Goal: Navigation & Orientation: Find specific page/section

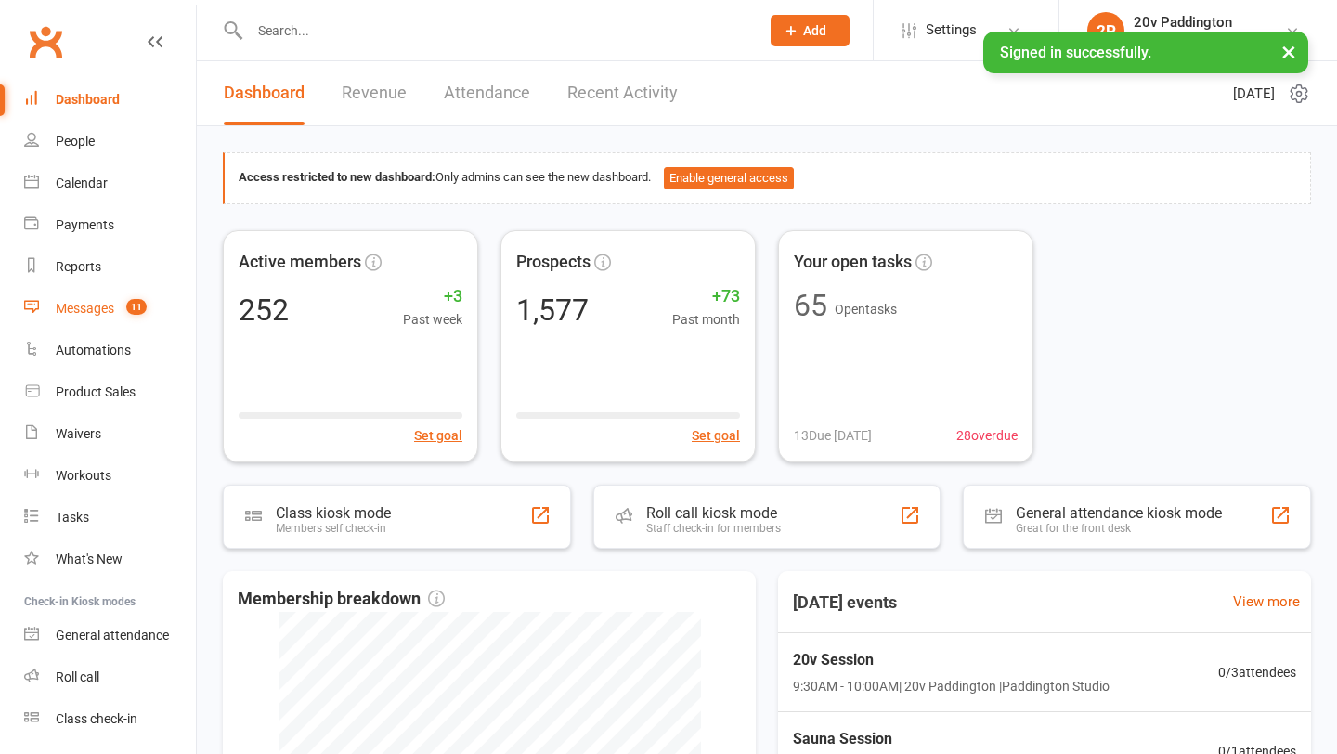
click at [95, 313] on div "Messages" at bounding box center [85, 308] width 58 height 15
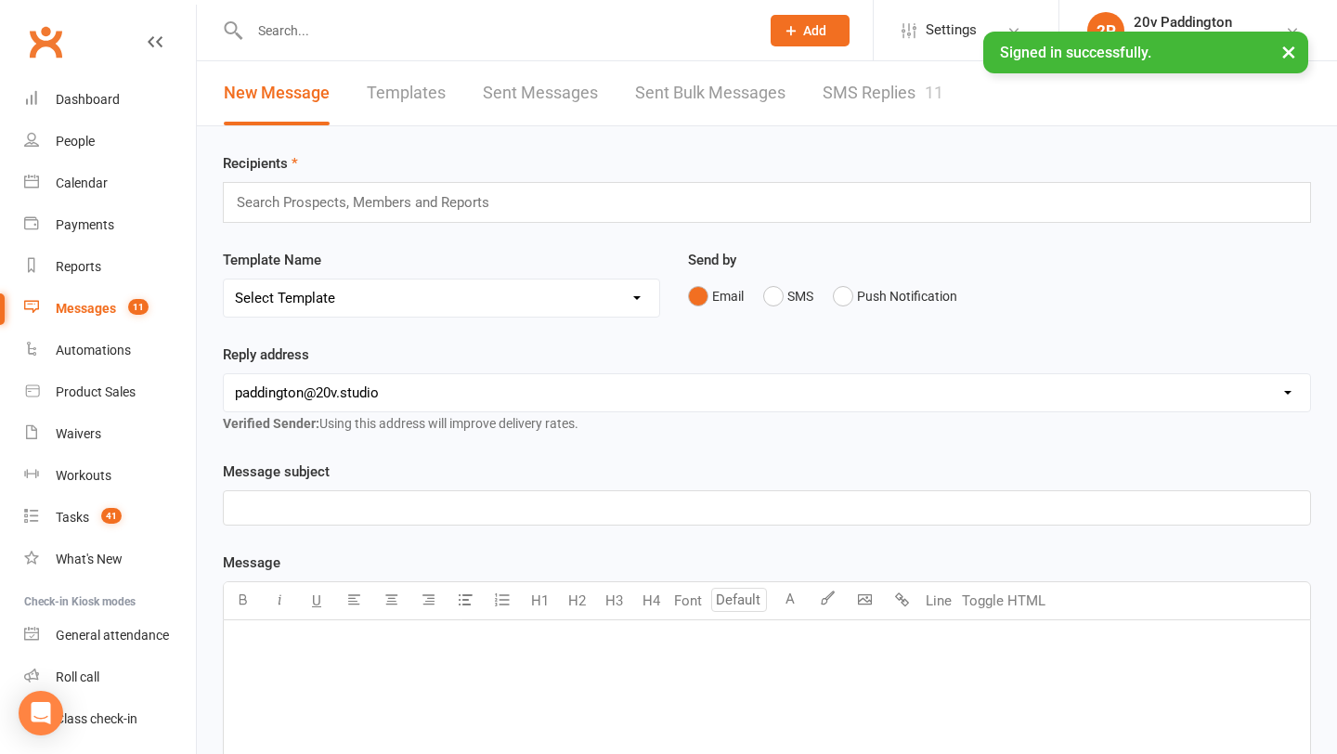
click at [891, 110] on link "SMS Replies 11" at bounding box center [882, 93] width 121 height 64
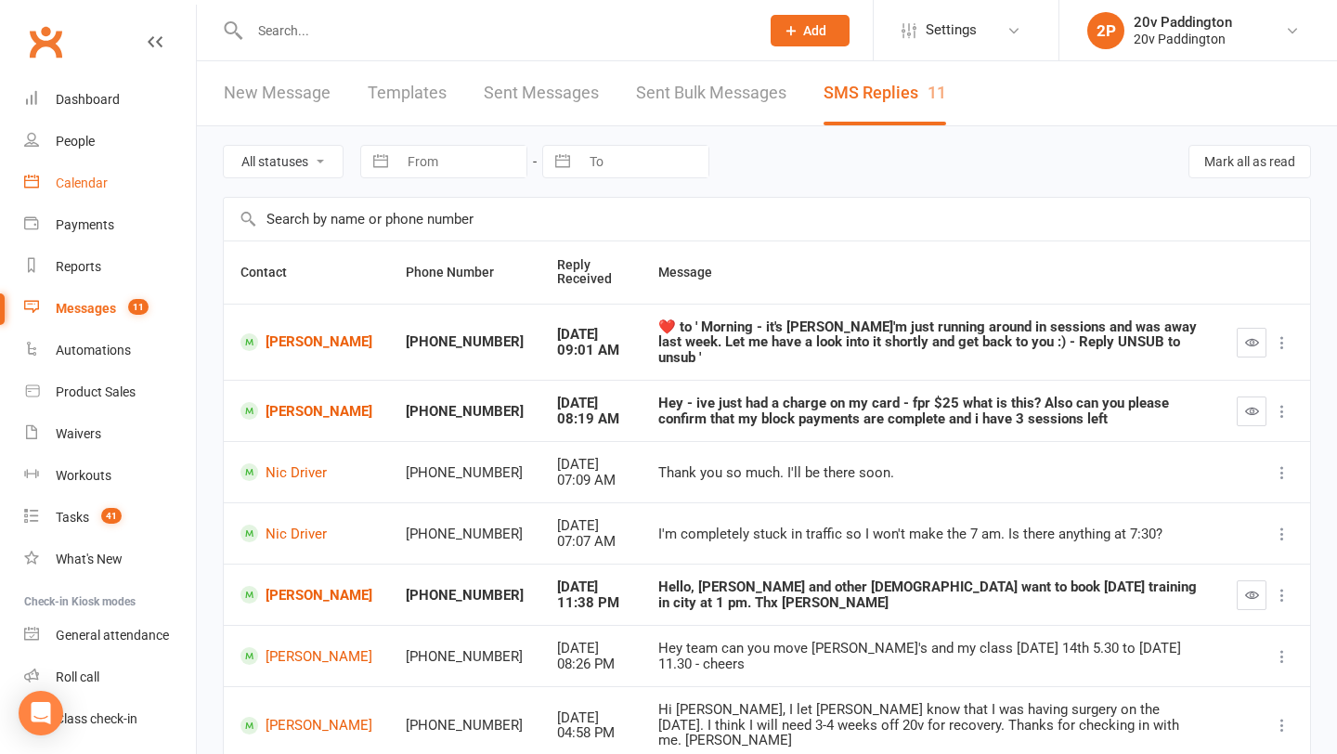
click at [141, 181] on link "Calendar" at bounding box center [110, 183] width 172 height 42
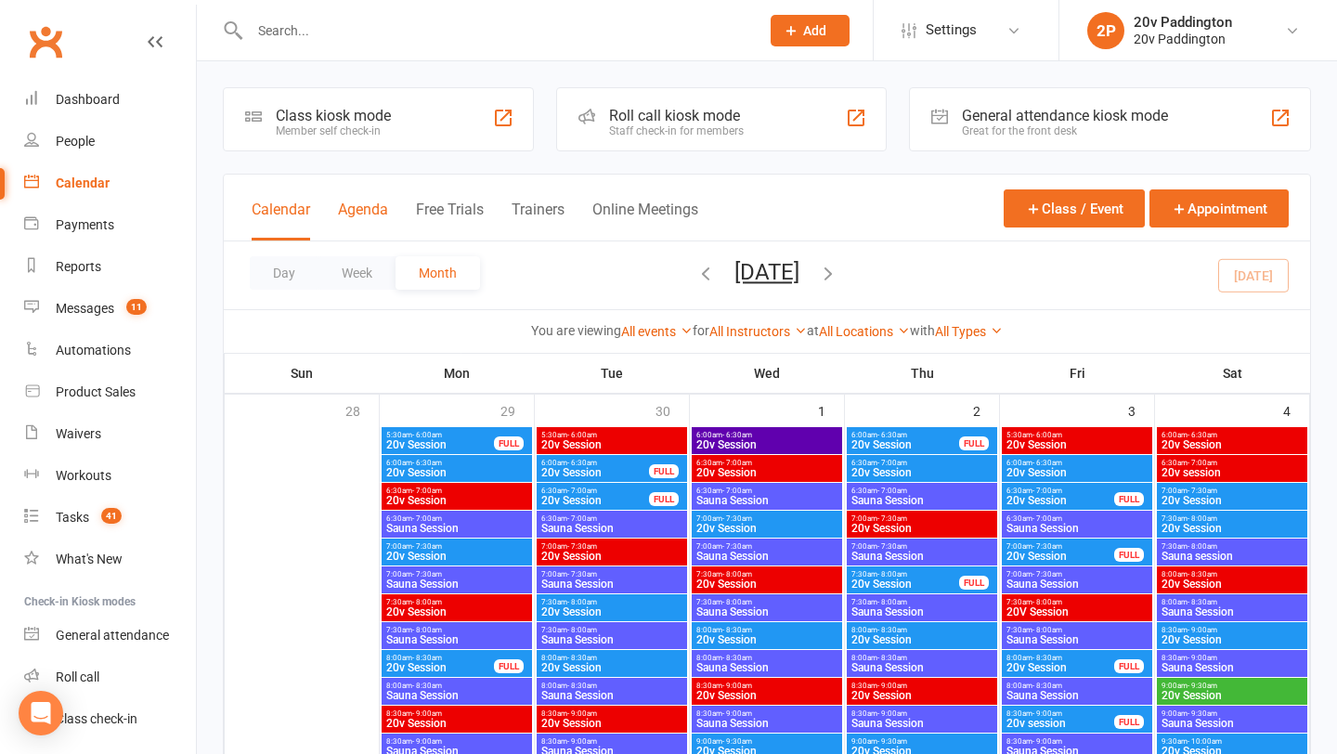
click at [384, 238] on button "Agenda" at bounding box center [363, 221] width 50 height 40
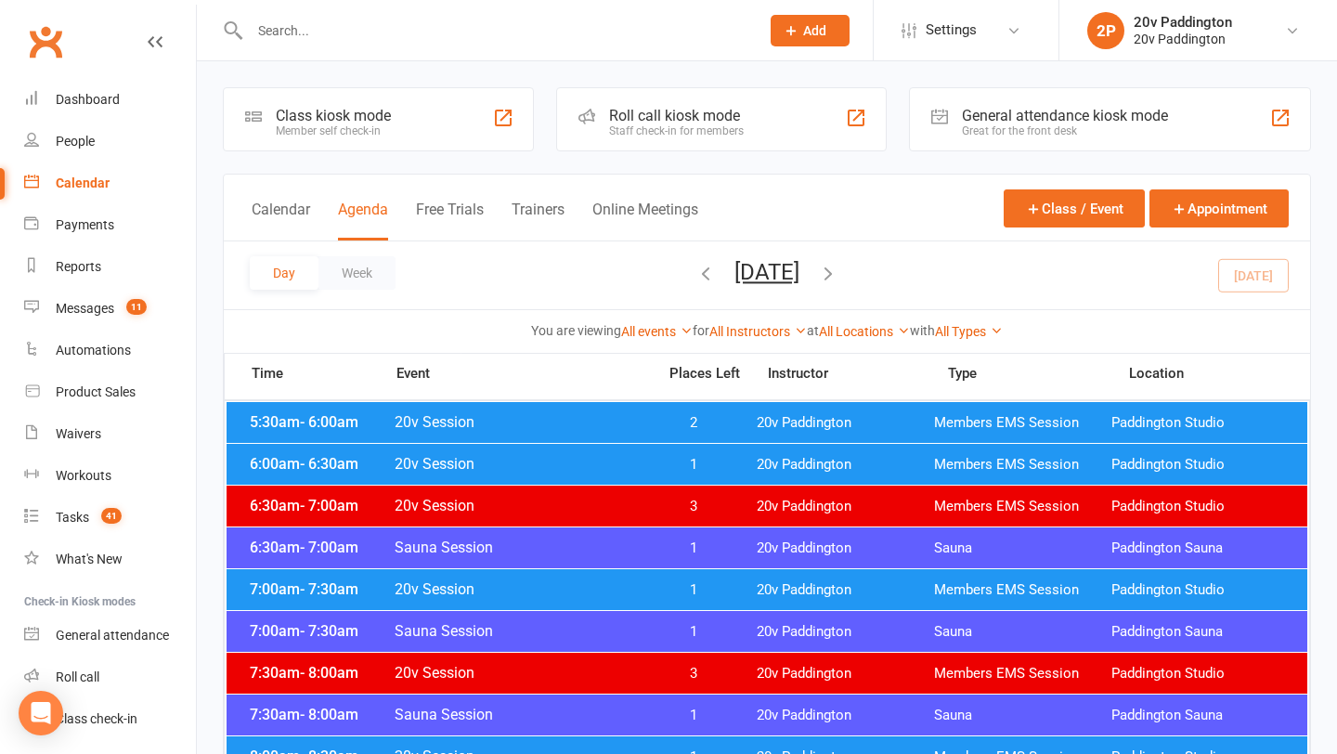
click at [725, 432] on div "5:30am - 6:00am 20v Session 2 20v Paddington Members EMS Session [GEOGRAPHIC_DA…" at bounding box center [767, 422] width 1081 height 41
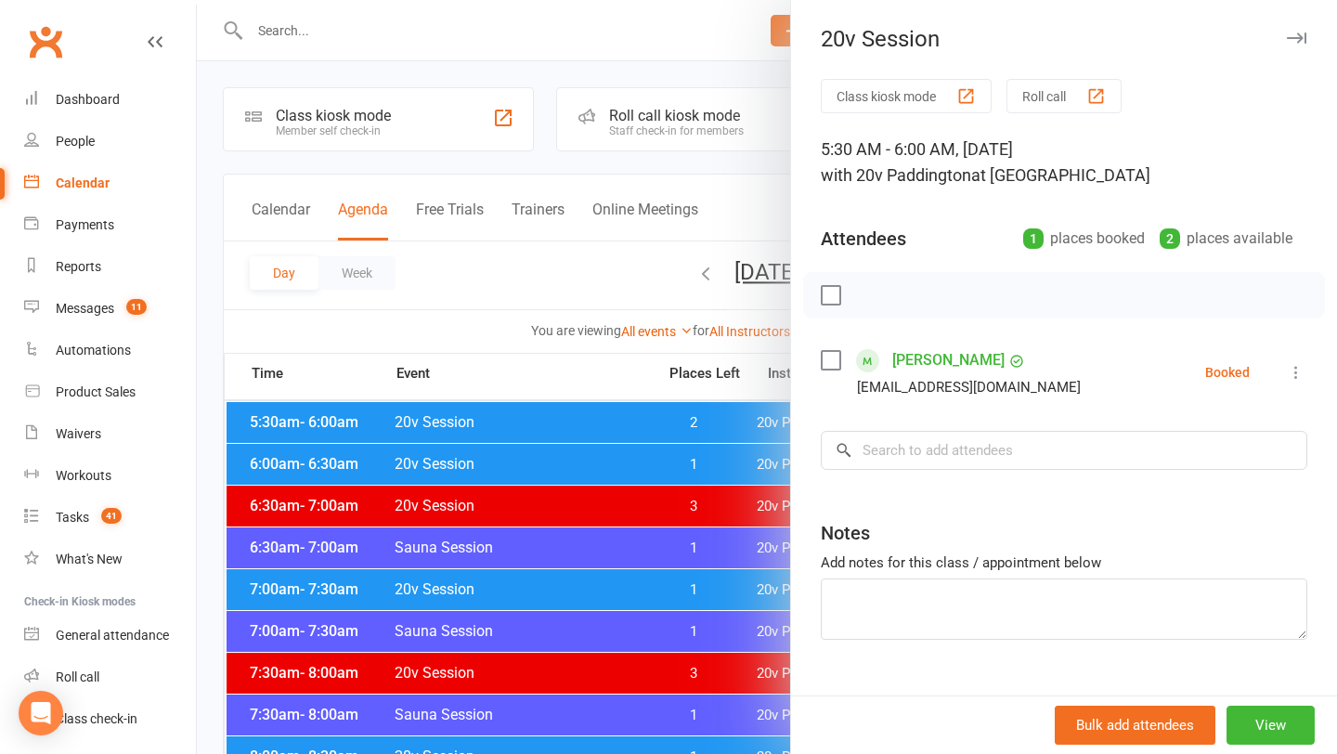
click at [528, 449] on div at bounding box center [767, 377] width 1140 height 754
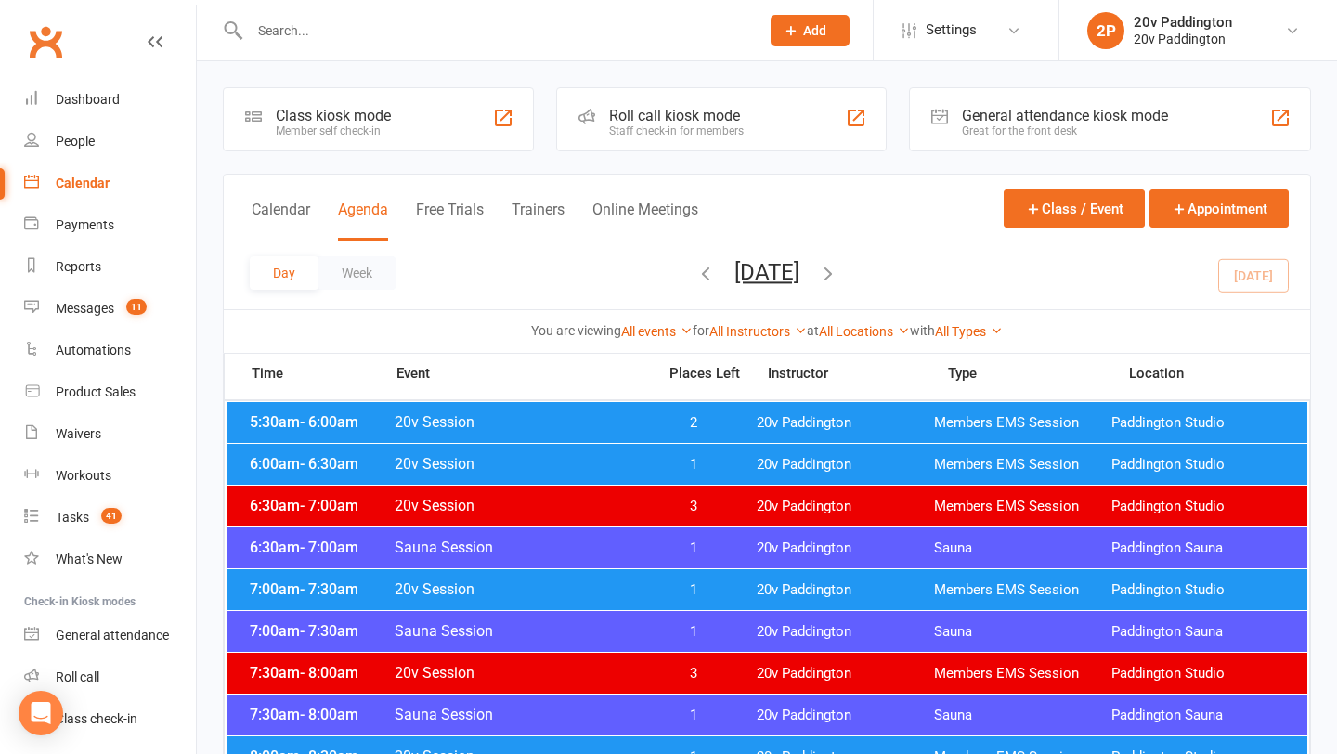
click at [663, 465] on span "1" at bounding box center [693, 465] width 97 height 18
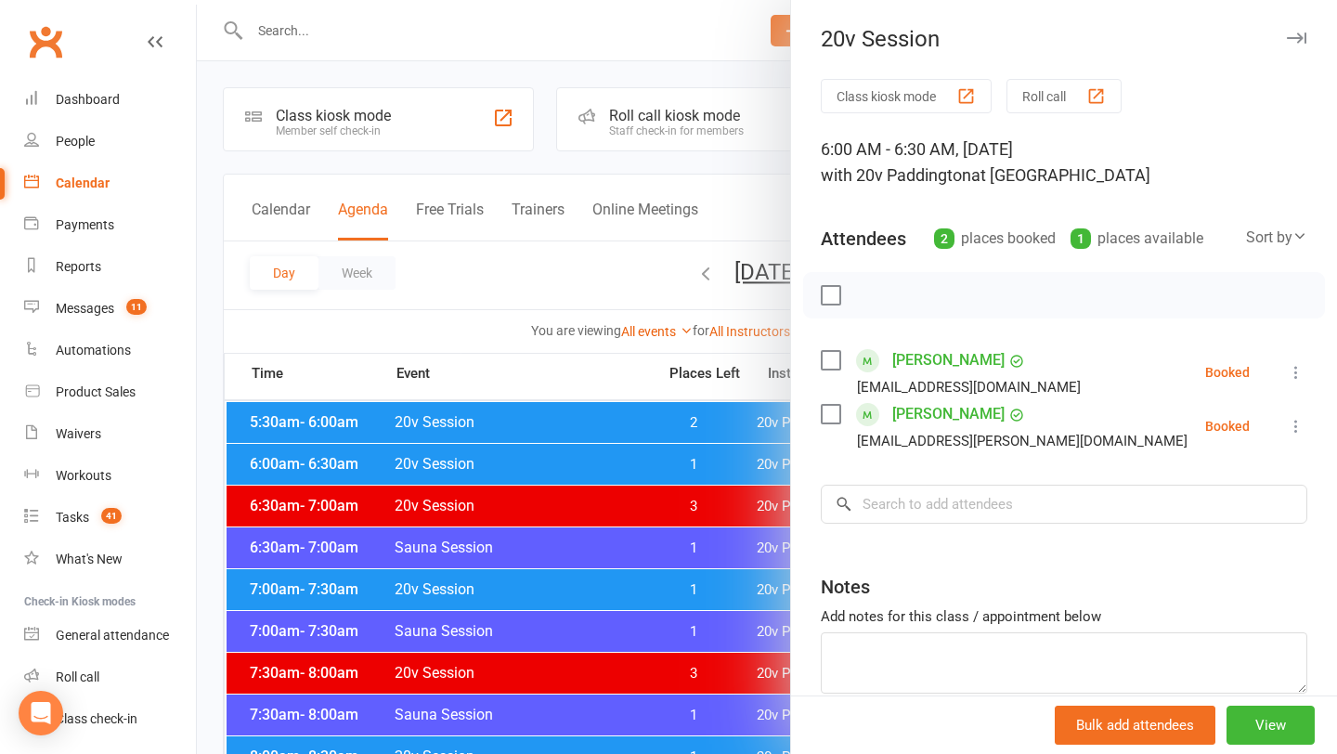
click at [649, 468] on div at bounding box center [767, 377] width 1140 height 754
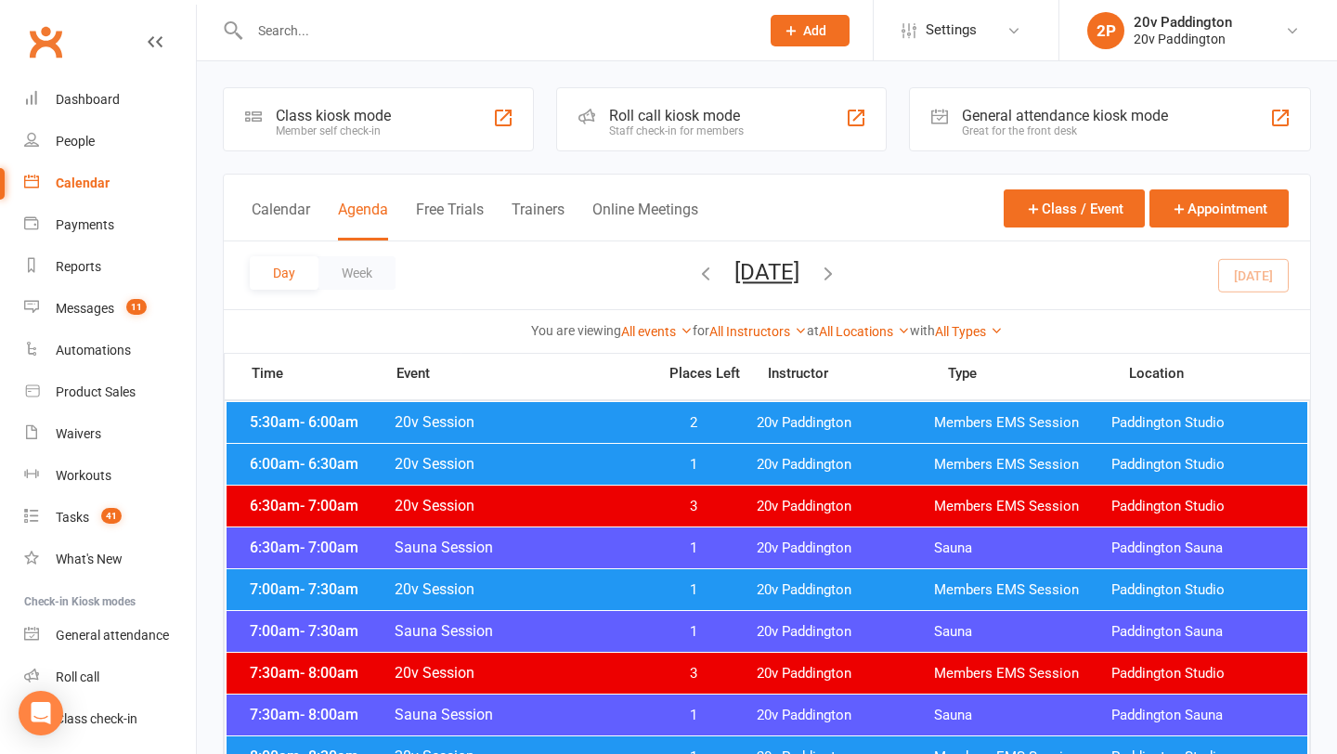
click at [691, 598] on span "1" at bounding box center [693, 590] width 97 height 18
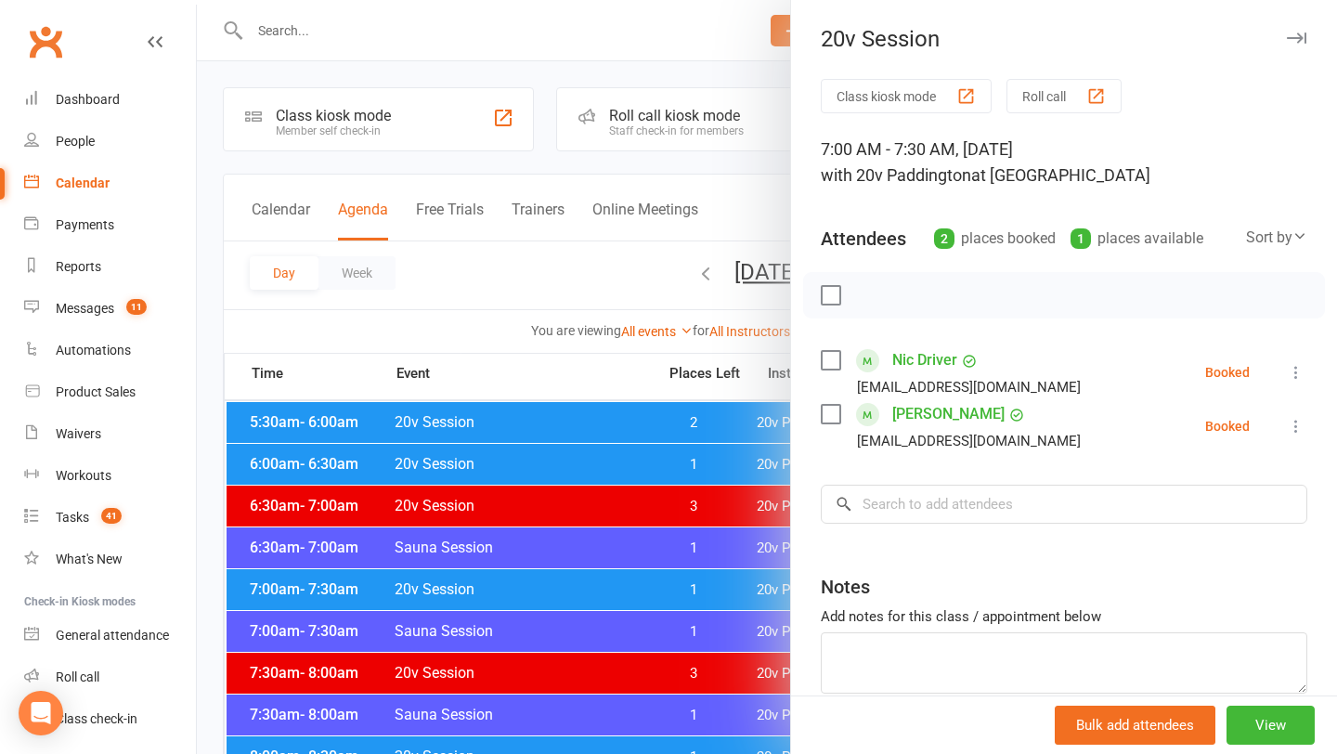
click at [691, 598] on div at bounding box center [767, 377] width 1140 height 754
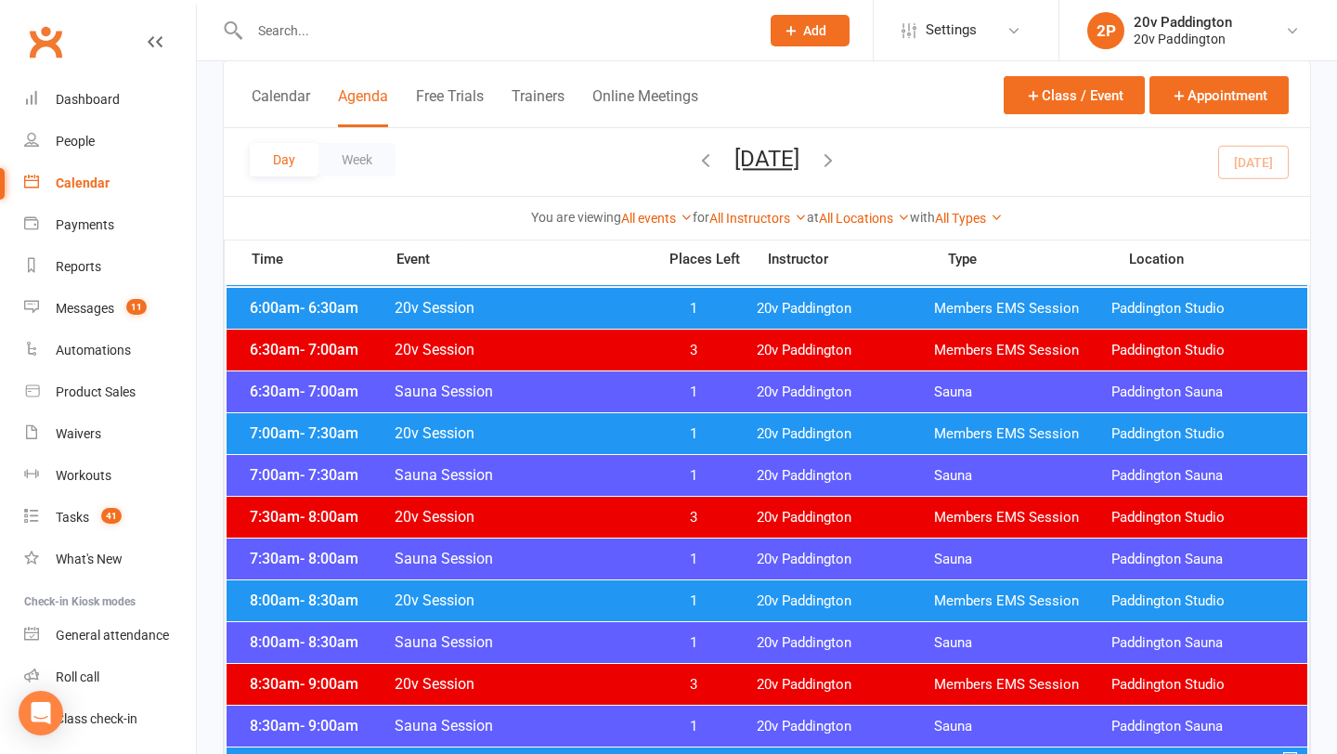
scroll to position [209, 0]
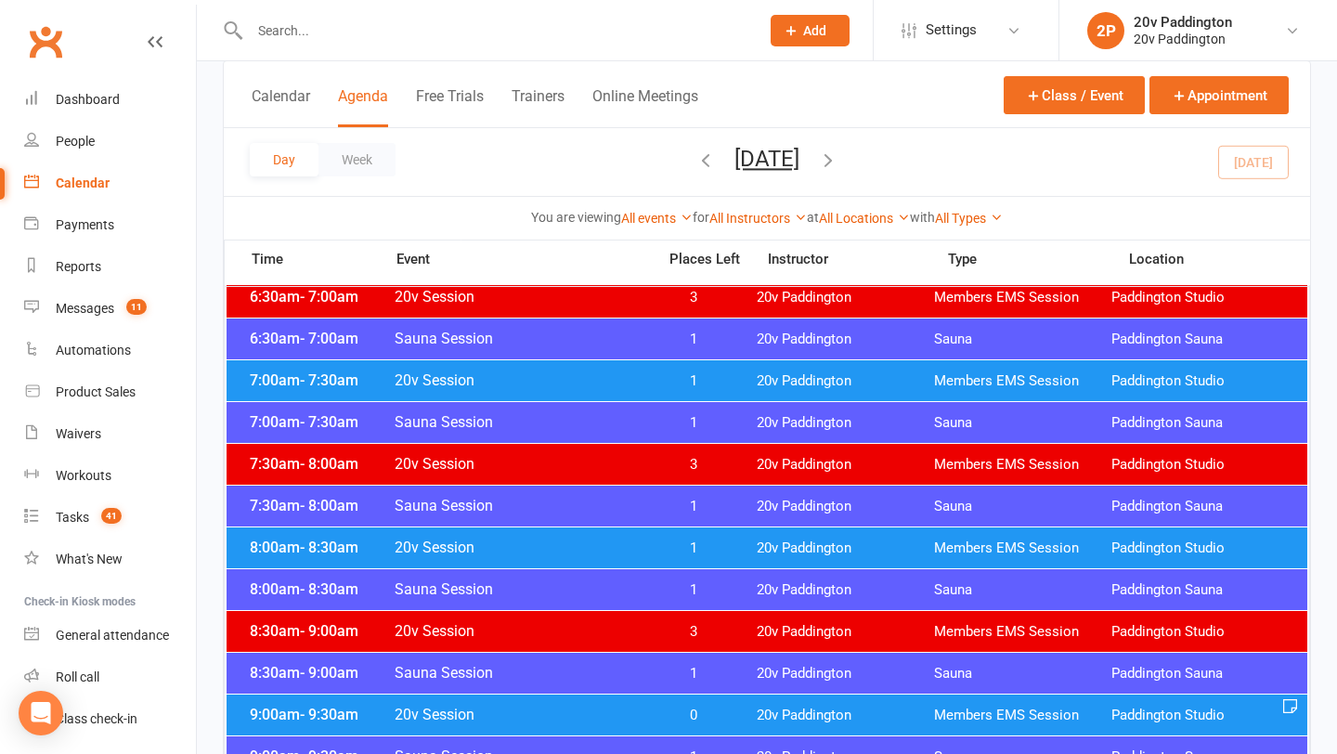
click at [694, 561] on div "8:00am - 8:30am 20v Session 1 20v Paddington Members EMS Session [GEOGRAPHIC_DA…" at bounding box center [767, 547] width 1081 height 41
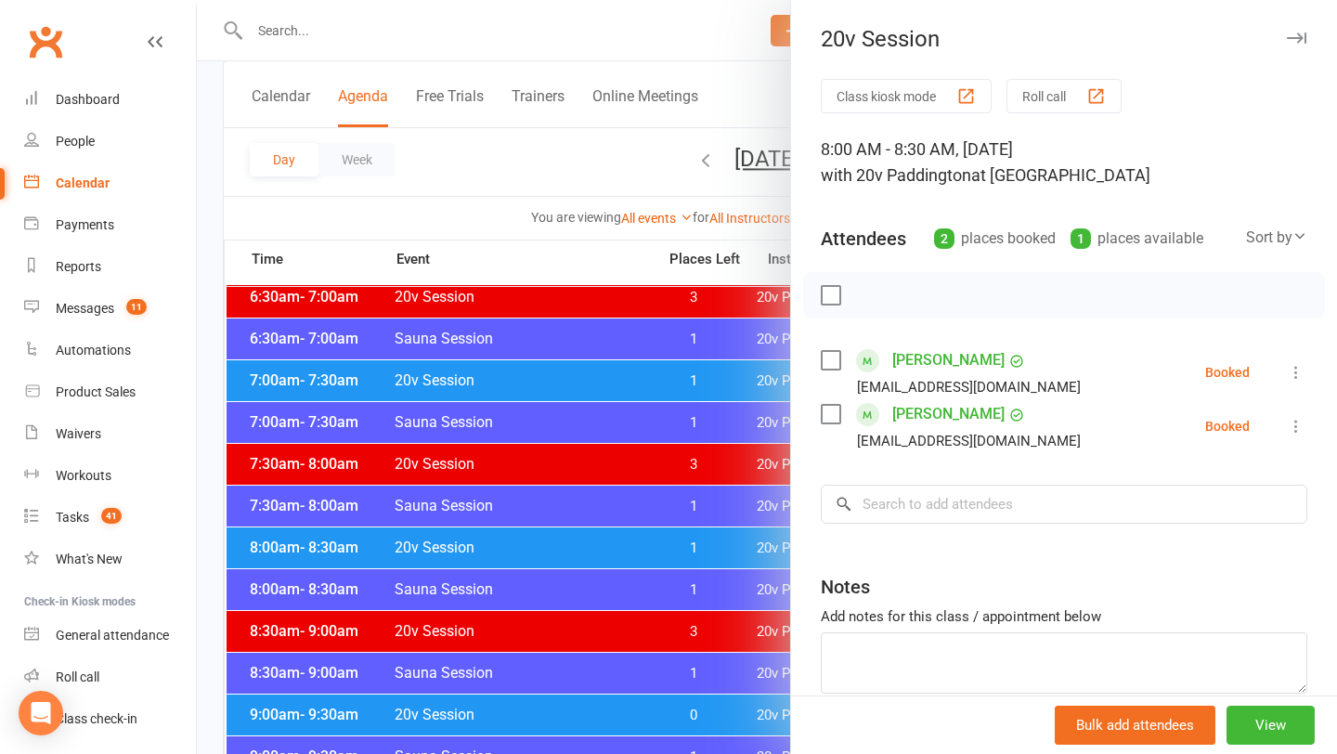
click at [694, 558] on div at bounding box center [767, 377] width 1140 height 754
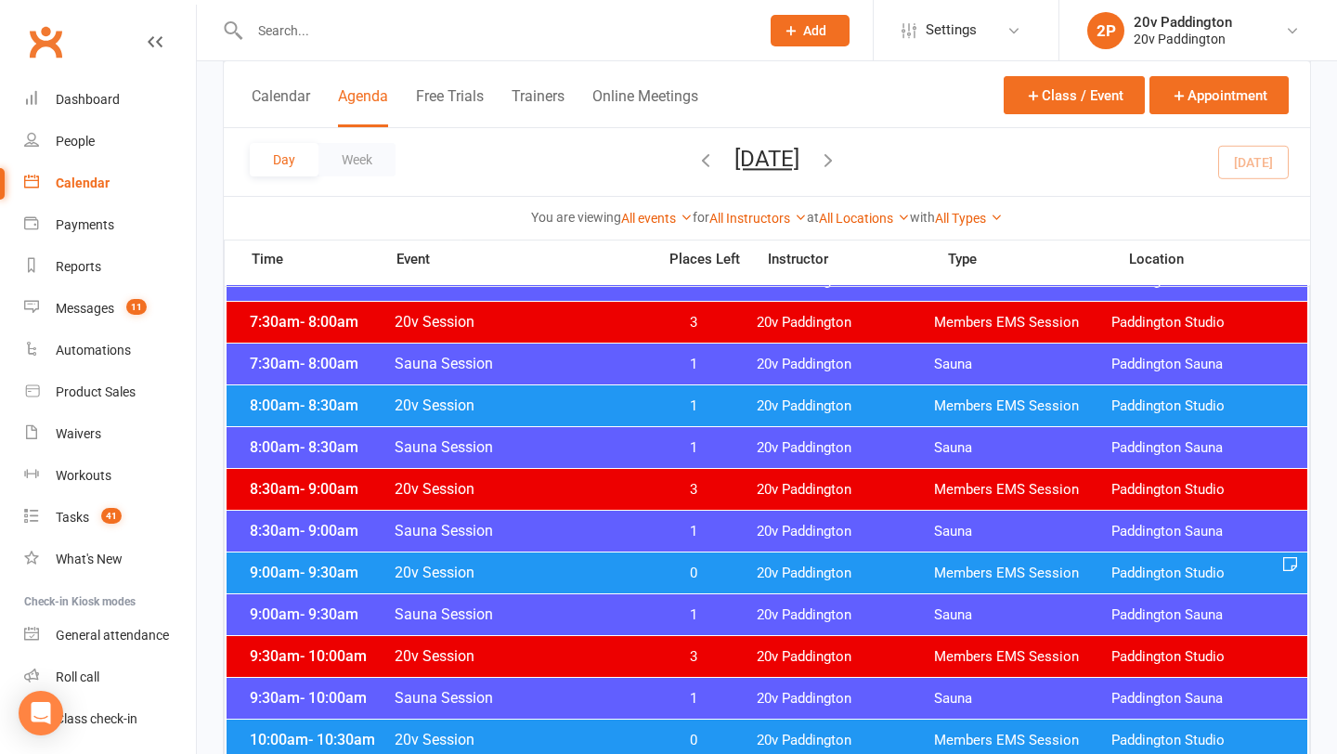
scroll to position [352, 0]
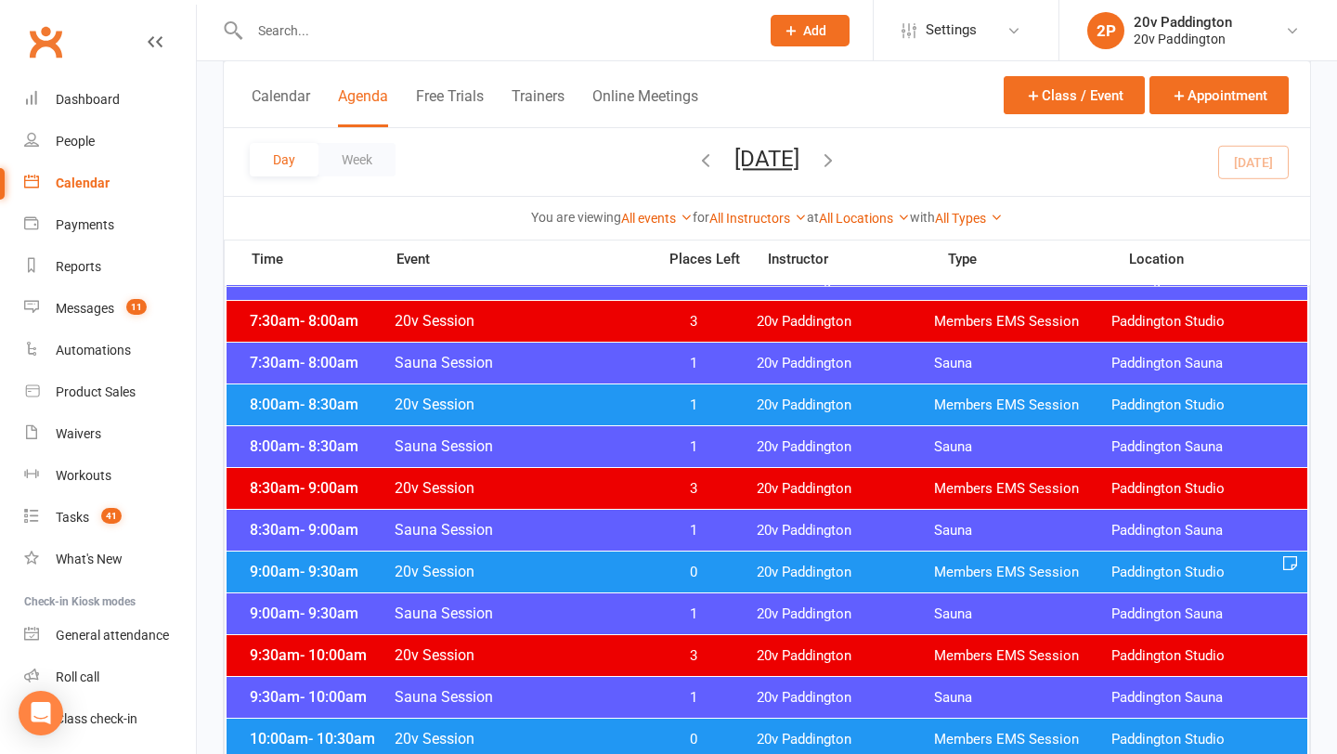
click at [707, 570] on span "0" at bounding box center [693, 572] width 97 height 18
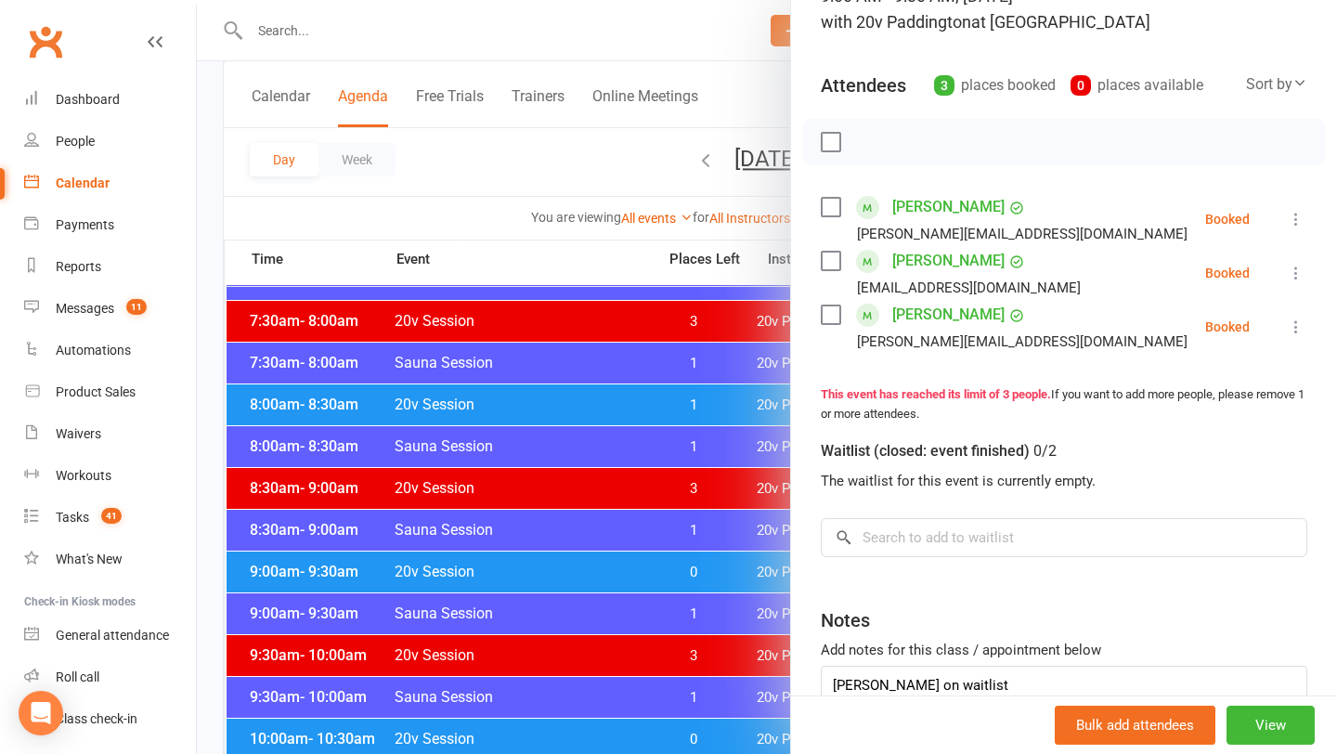
scroll to position [153, 0]
click at [574, 464] on div at bounding box center [767, 377] width 1140 height 754
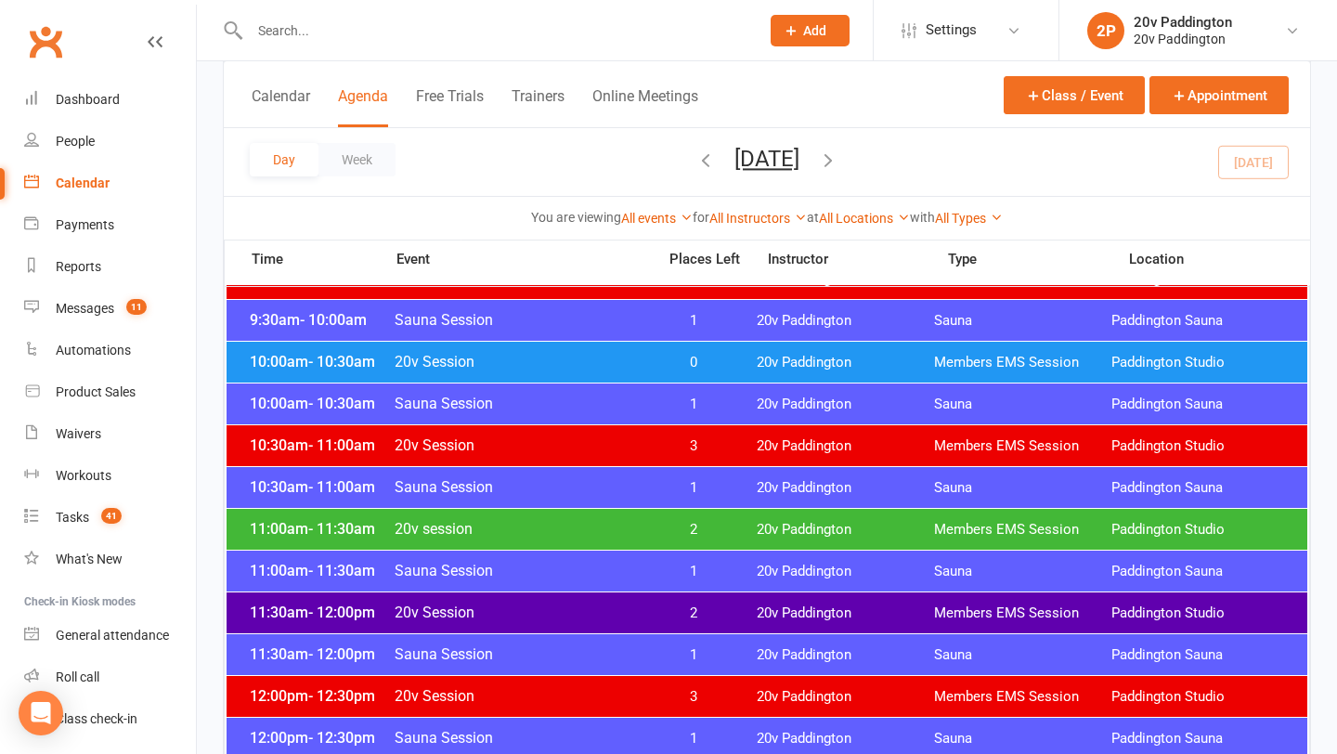
scroll to position [793, 0]
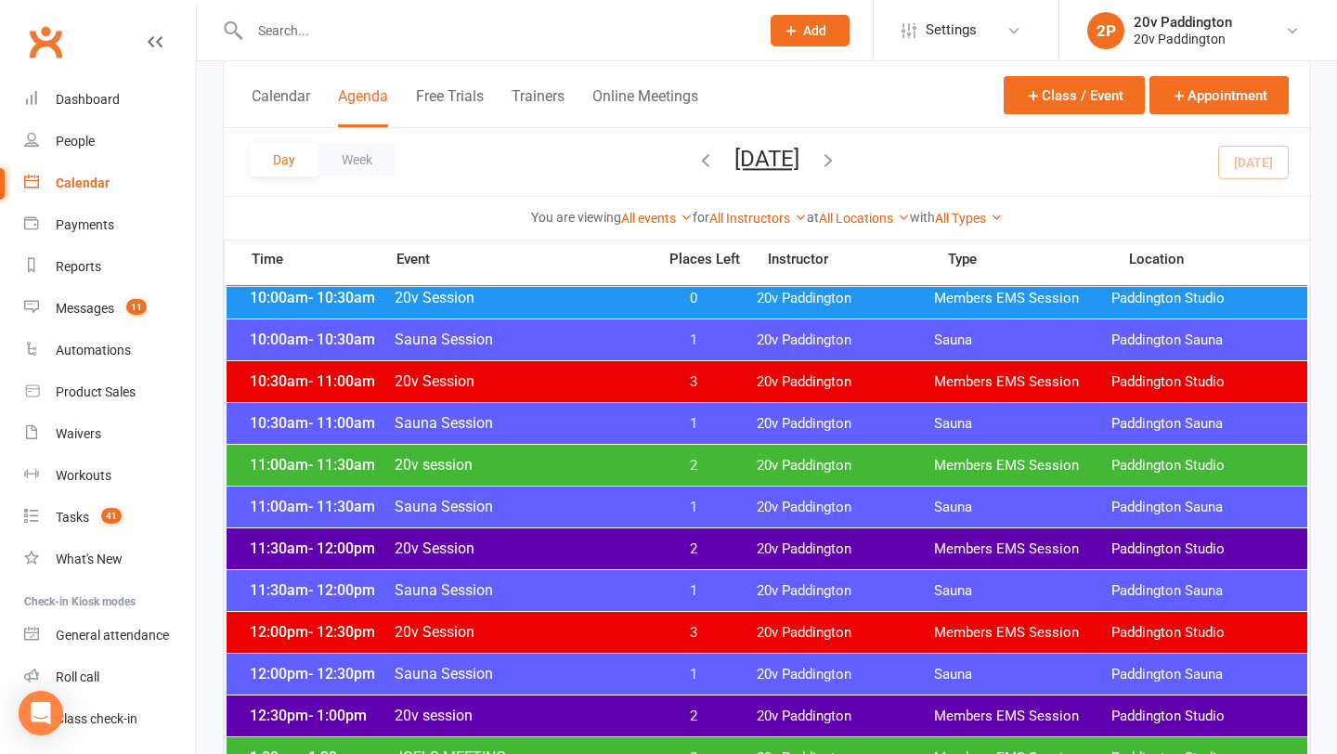
click at [674, 457] on span "2" at bounding box center [693, 466] width 97 height 18
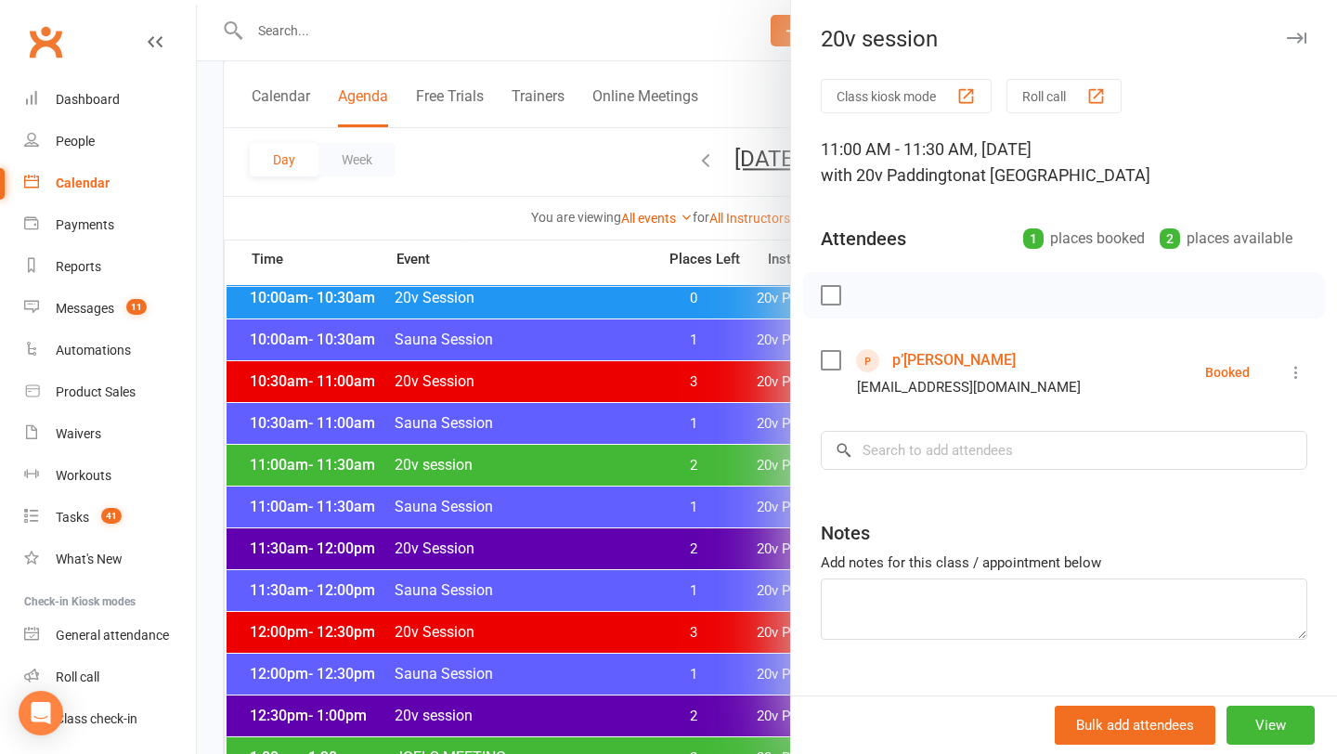
click at [667, 463] on div at bounding box center [767, 377] width 1140 height 754
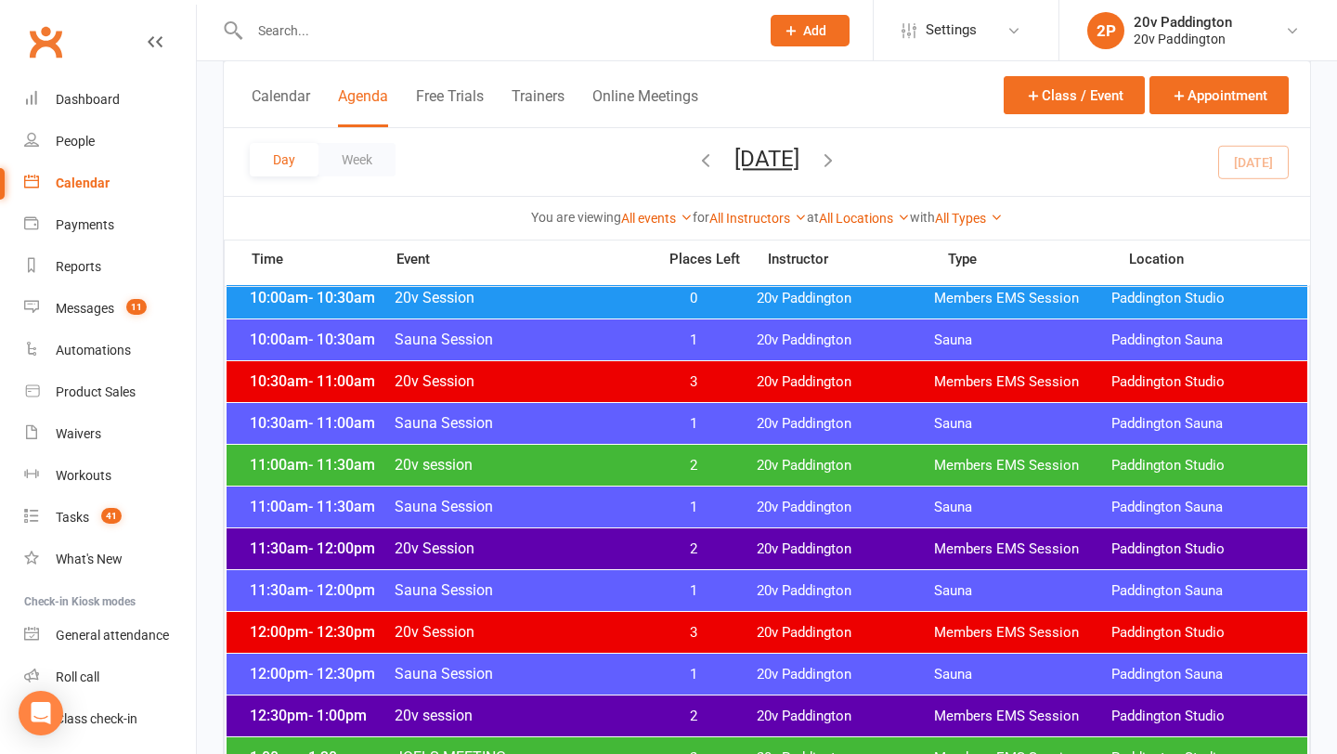
click at [709, 557] on div "11:30am - 12:00pm 20v Session 2 20v Paddington Members EMS Session [GEOGRAPHIC_…" at bounding box center [767, 548] width 1081 height 41
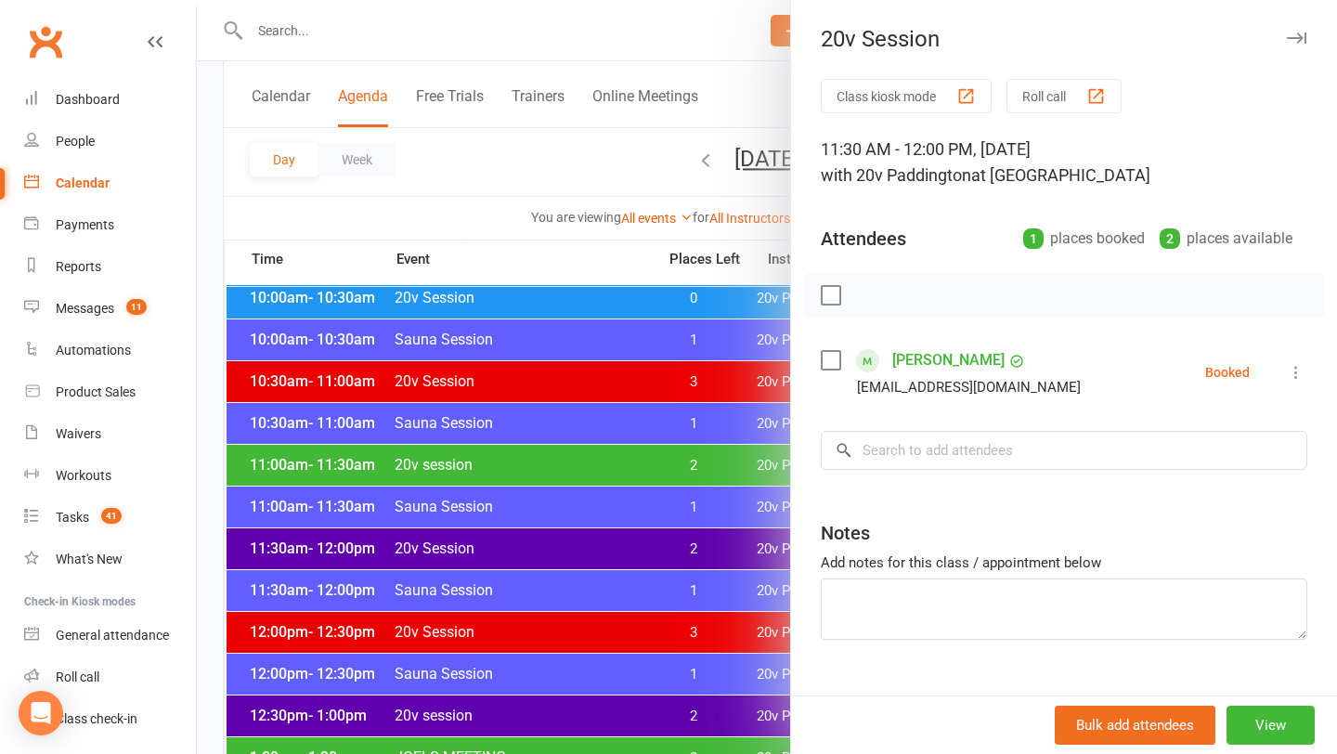
click at [709, 557] on div at bounding box center [767, 377] width 1140 height 754
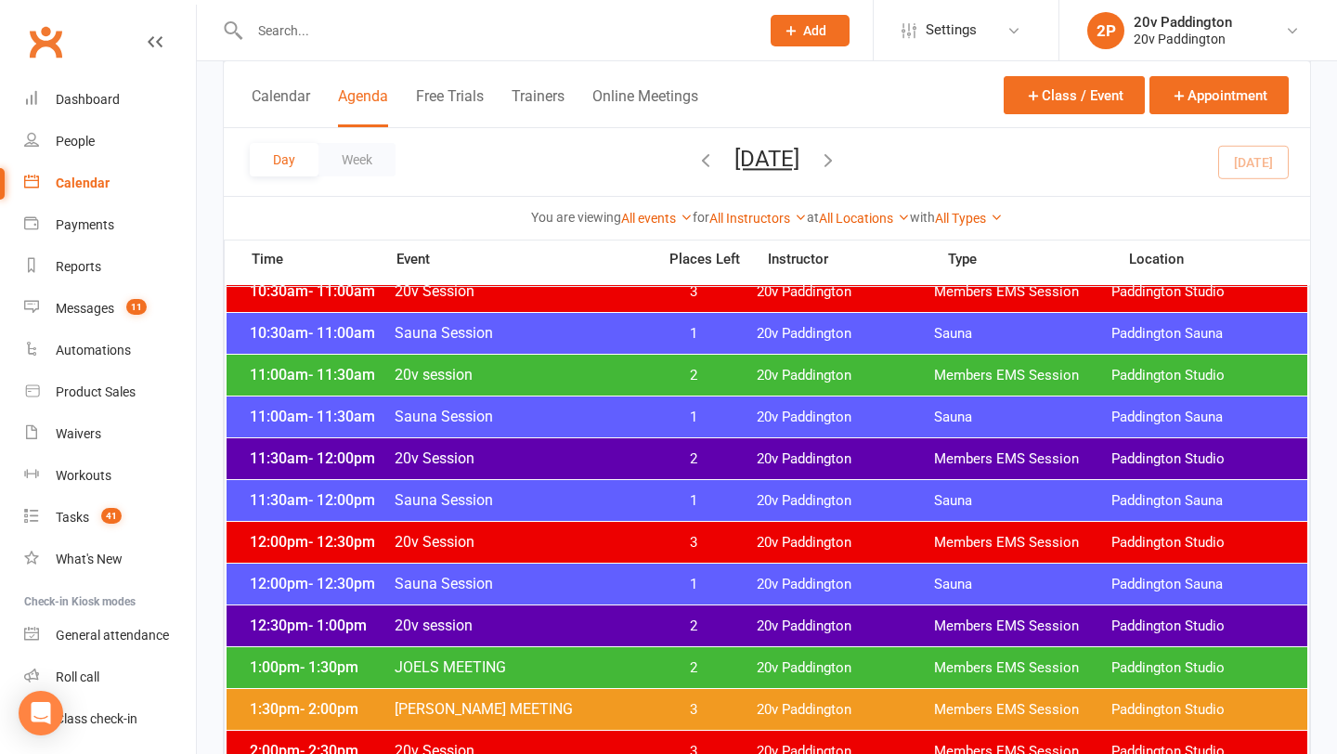
scroll to position [991, 0]
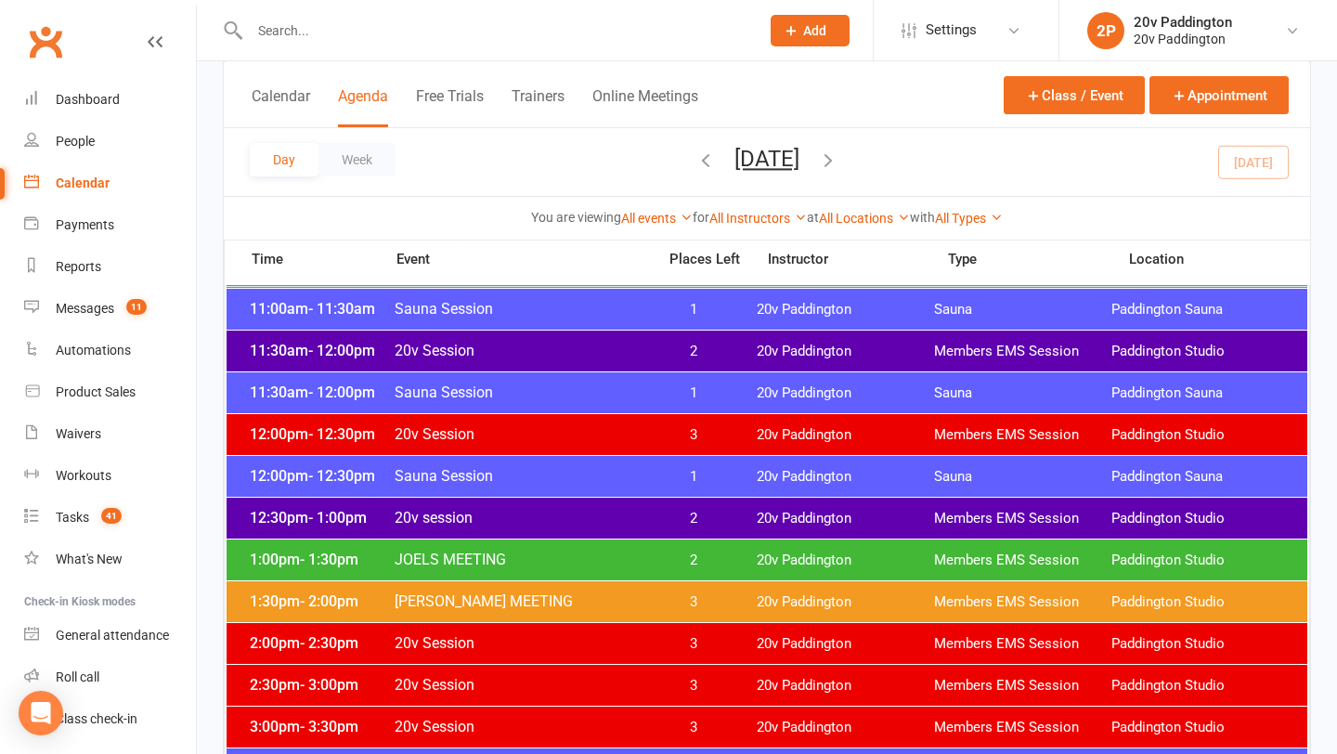
click at [655, 577] on div "1:00pm - 1:30pm JOELS MEETING 2 20v Paddington Members EMS Session [GEOGRAPHIC_…" at bounding box center [767, 559] width 1081 height 41
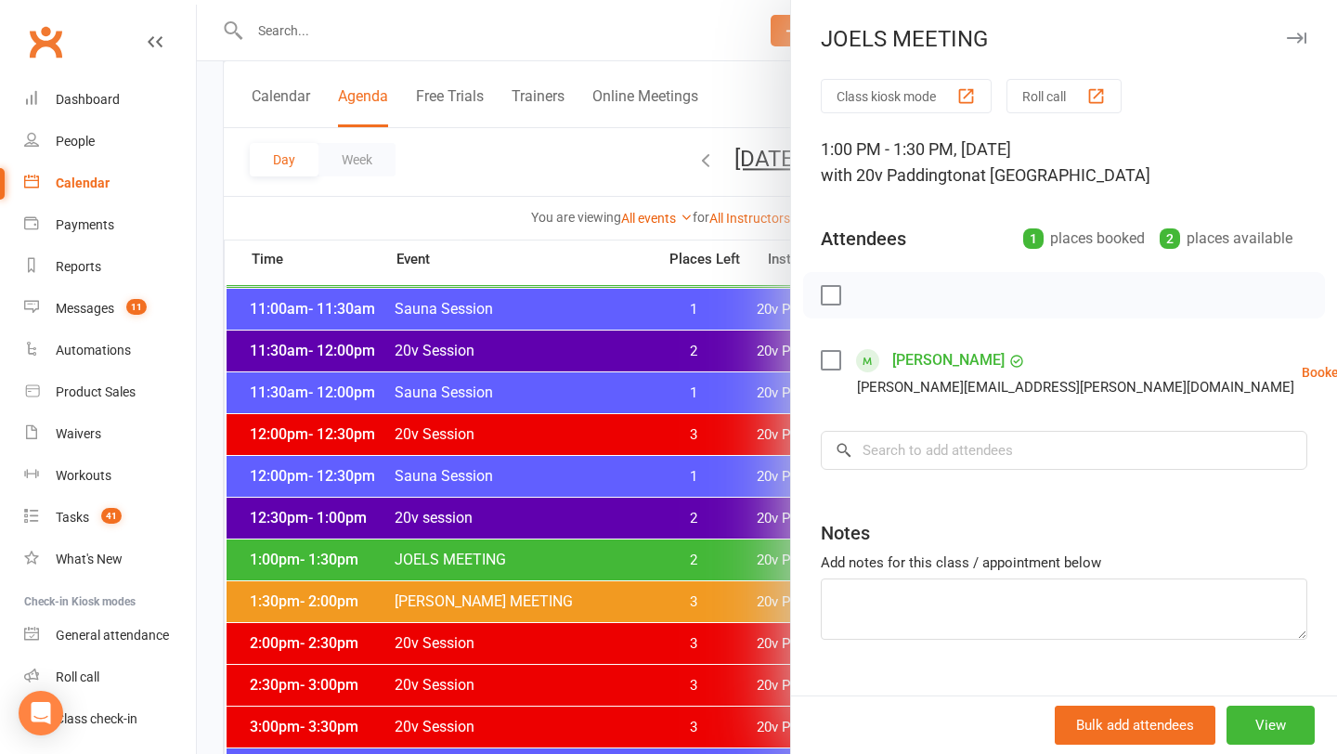
click at [655, 577] on div at bounding box center [767, 377] width 1140 height 754
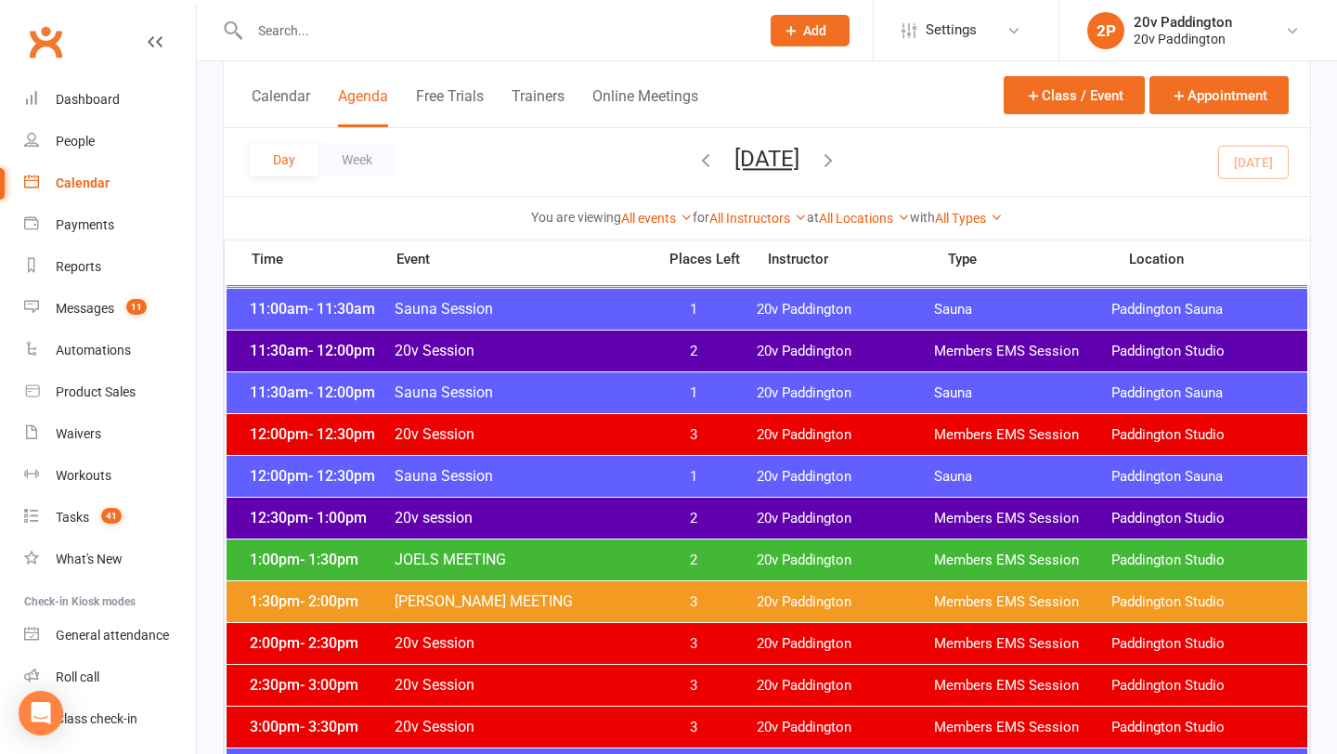
click at [695, 512] on span "2" at bounding box center [693, 519] width 97 height 18
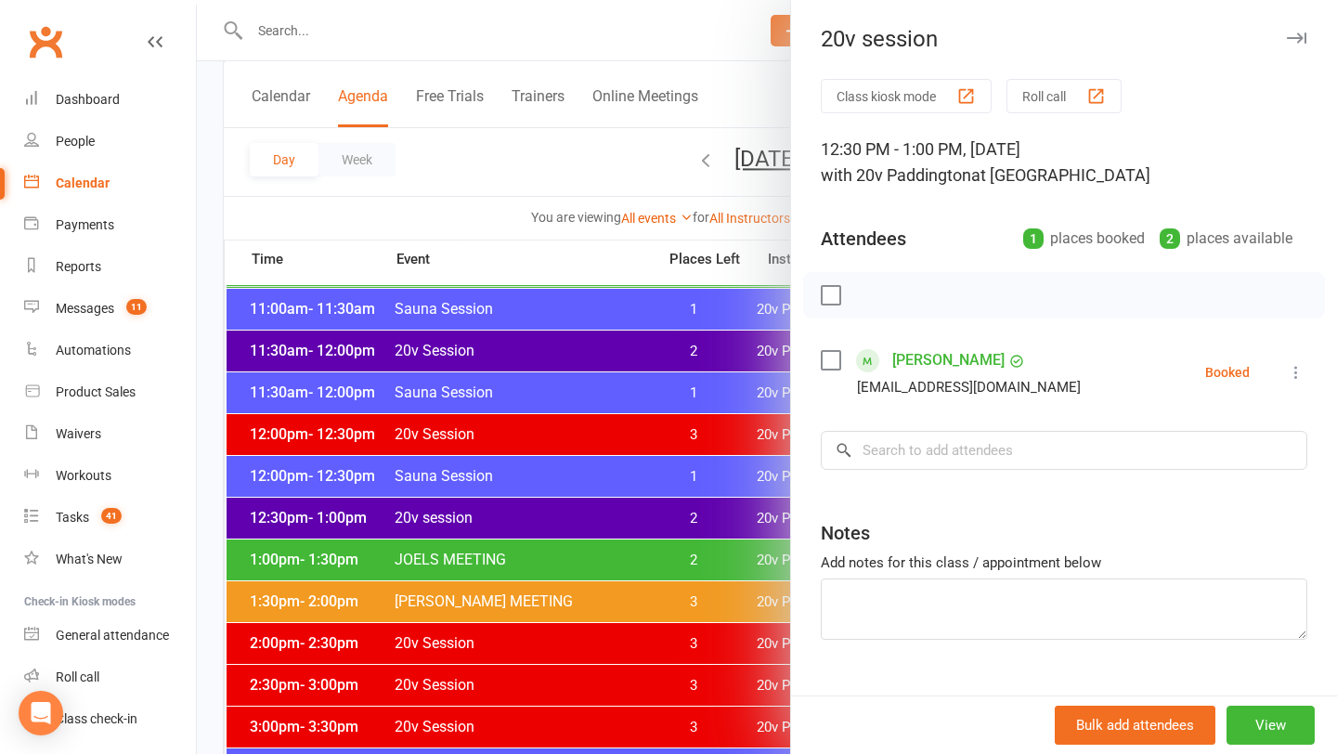
click at [692, 518] on div at bounding box center [767, 377] width 1140 height 754
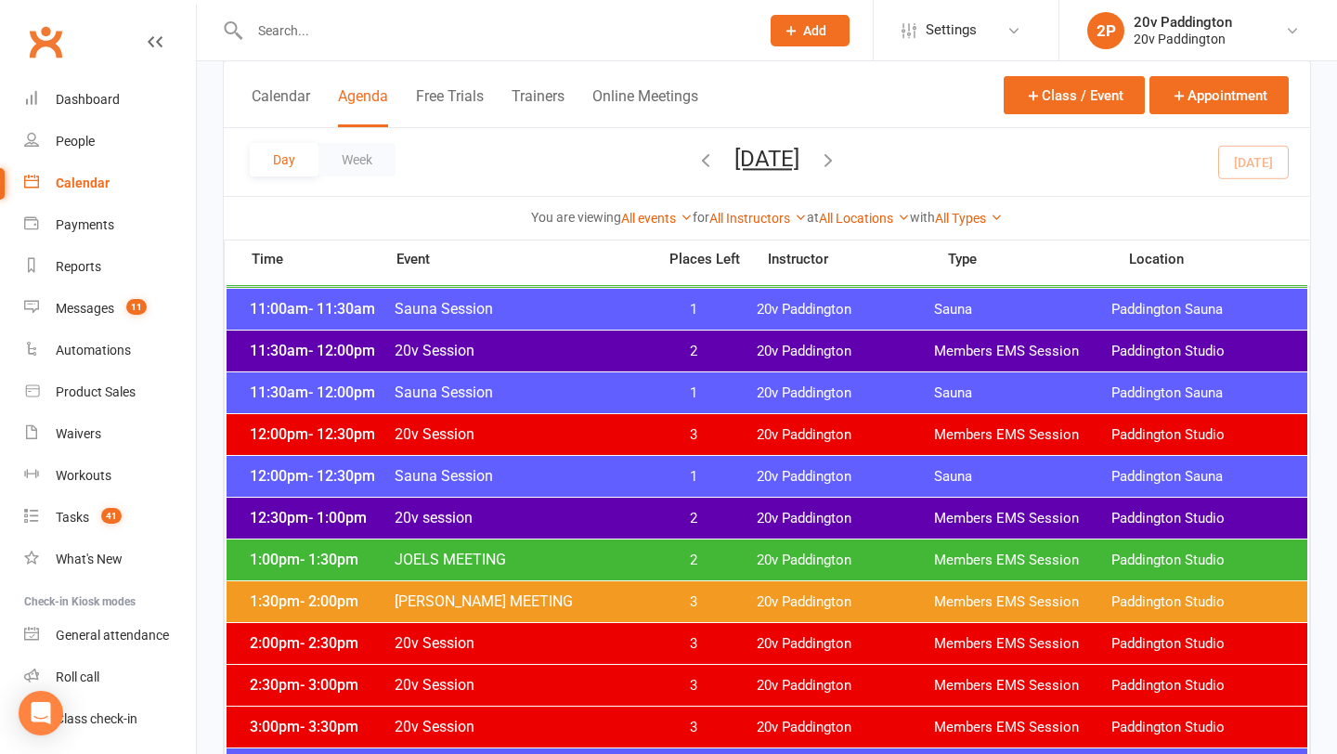
click at [671, 519] on span "2" at bounding box center [693, 519] width 97 height 18
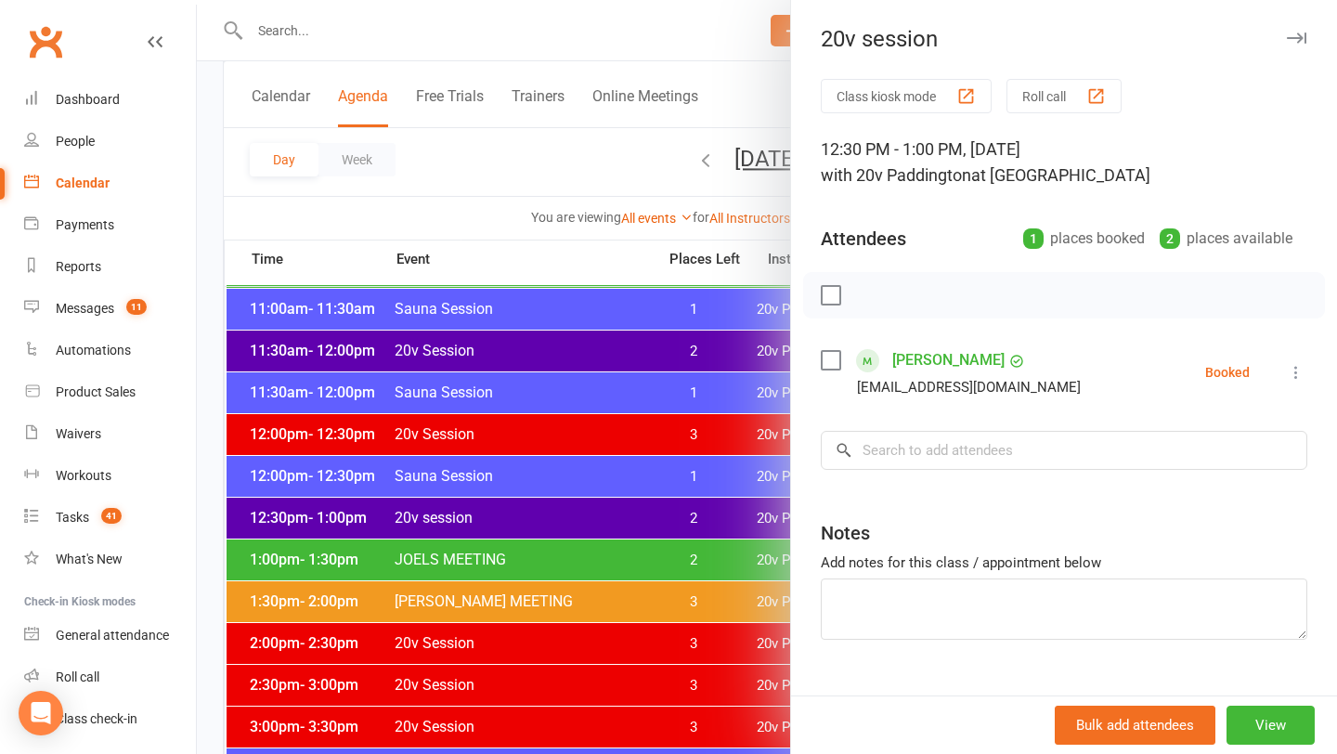
click at [719, 632] on div at bounding box center [767, 377] width 1140 height 754
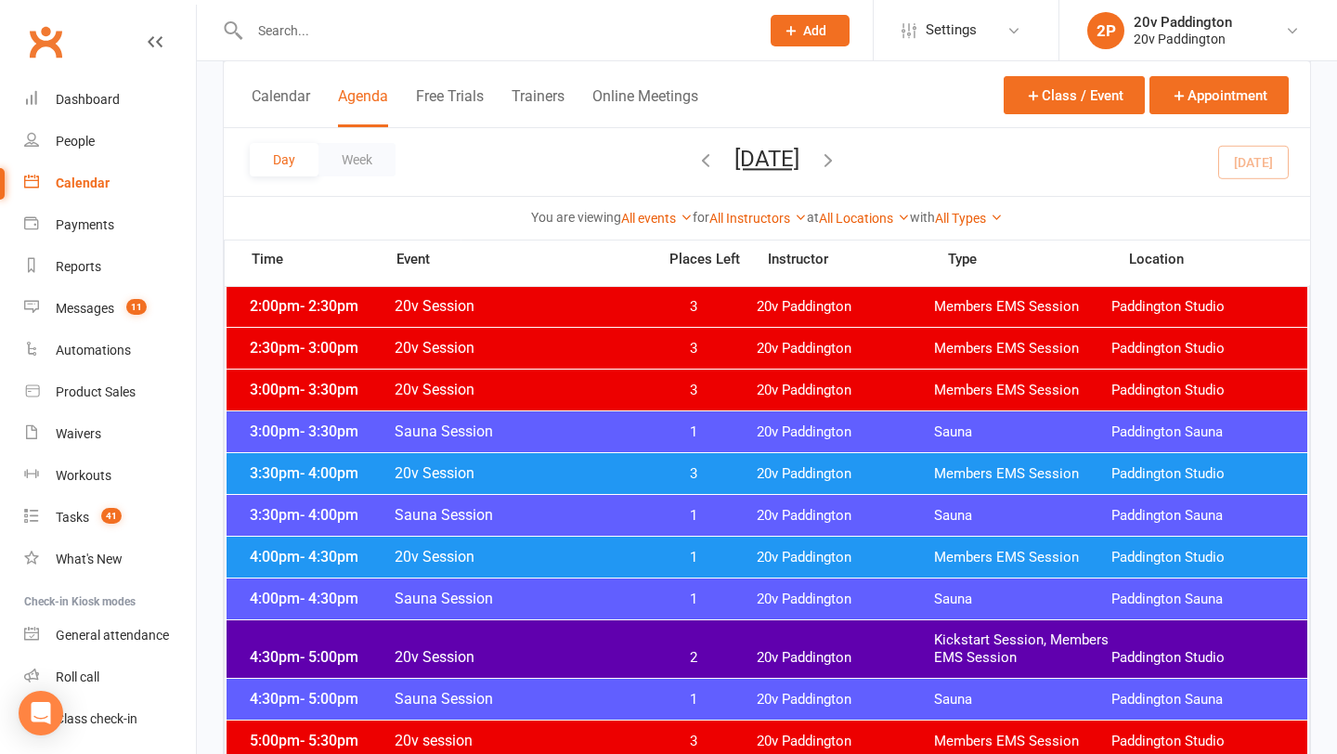
scroll to position [1463, 0]
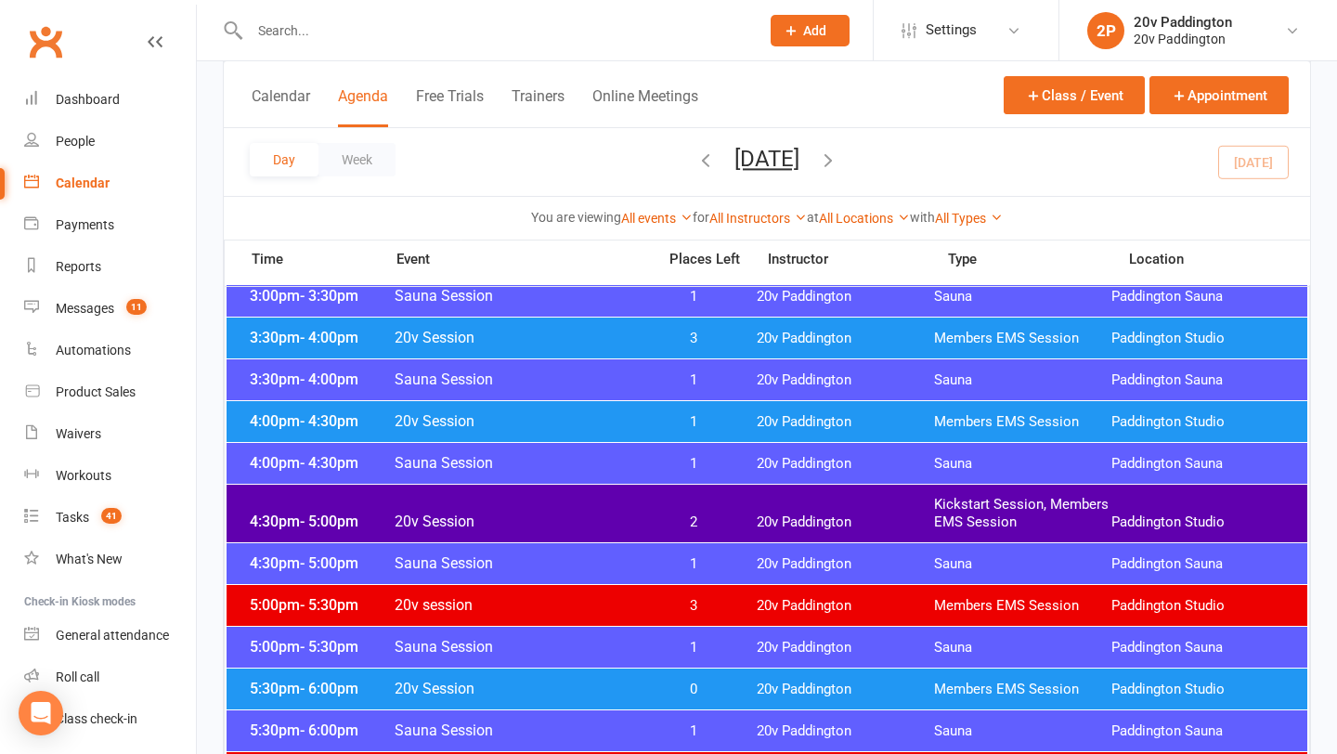
click at [635, 520] on span "20v Session" at bounding box center [520, 521] width 252 height 18
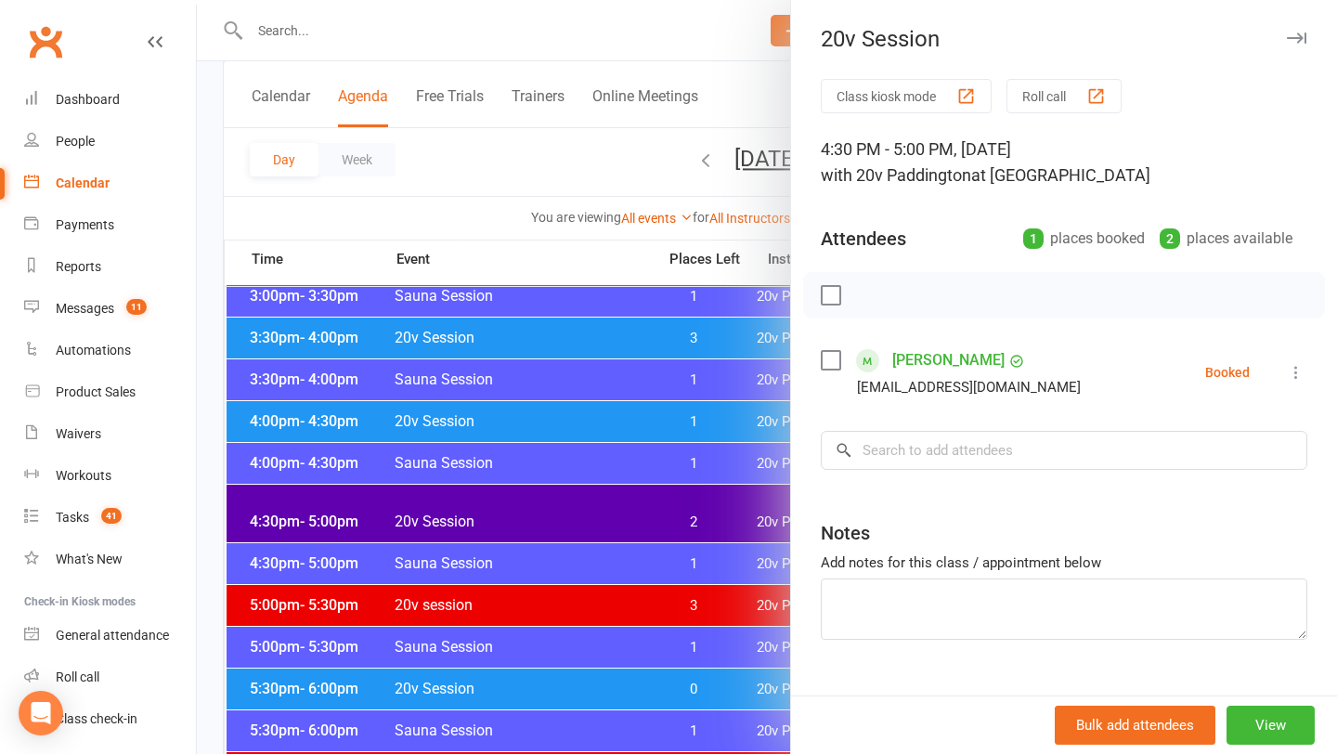
click at [635, 522] on div at bounding box center [767, 377] width 1140 height 754
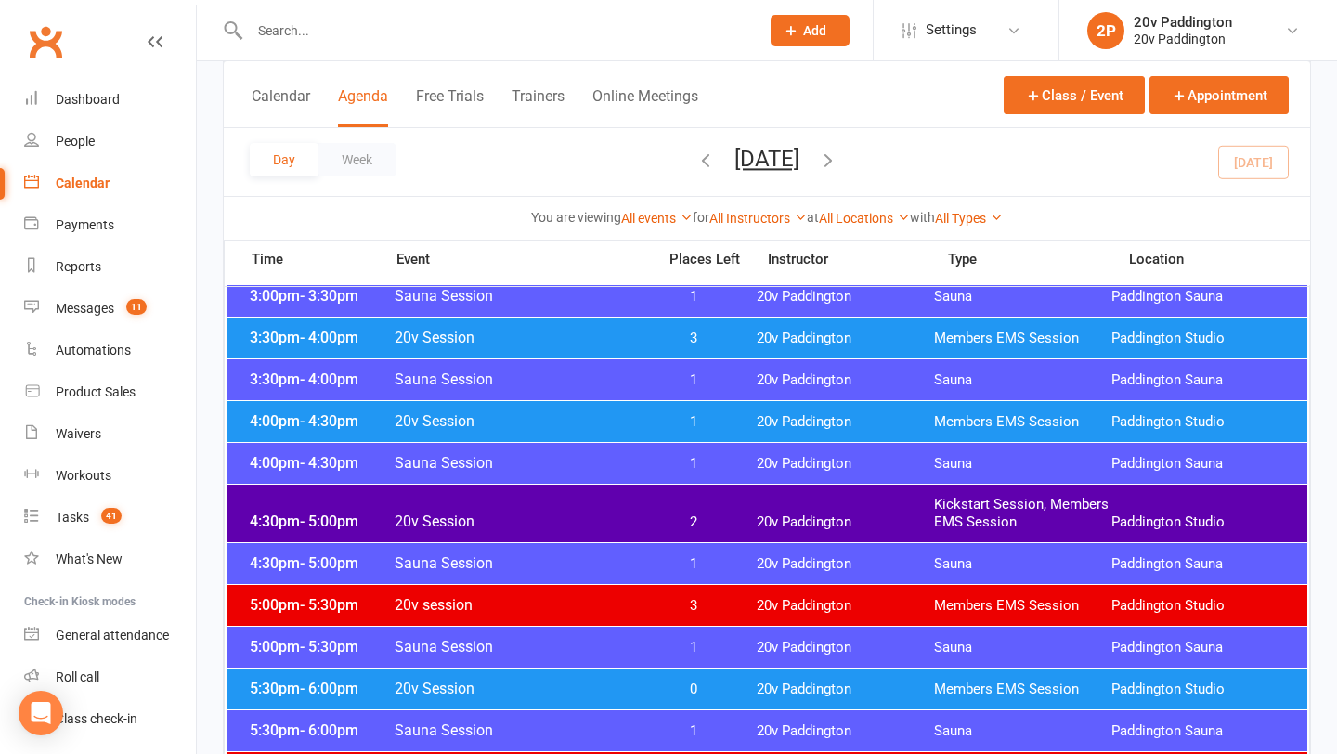
click at [661, 426] on span "1" at bounding box center [693, 422] width 97 height 18
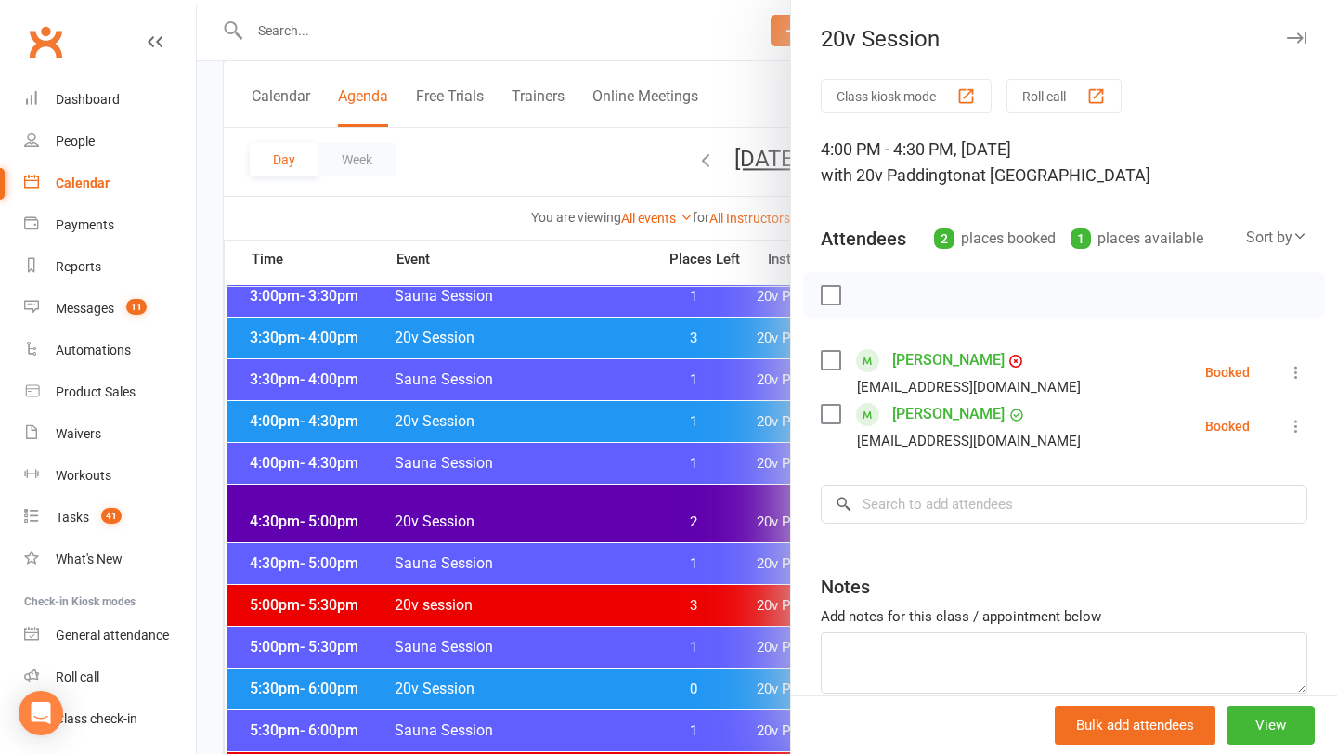
click at [646, 444] on div at bounding box center [767, 377] width 1140 height 754
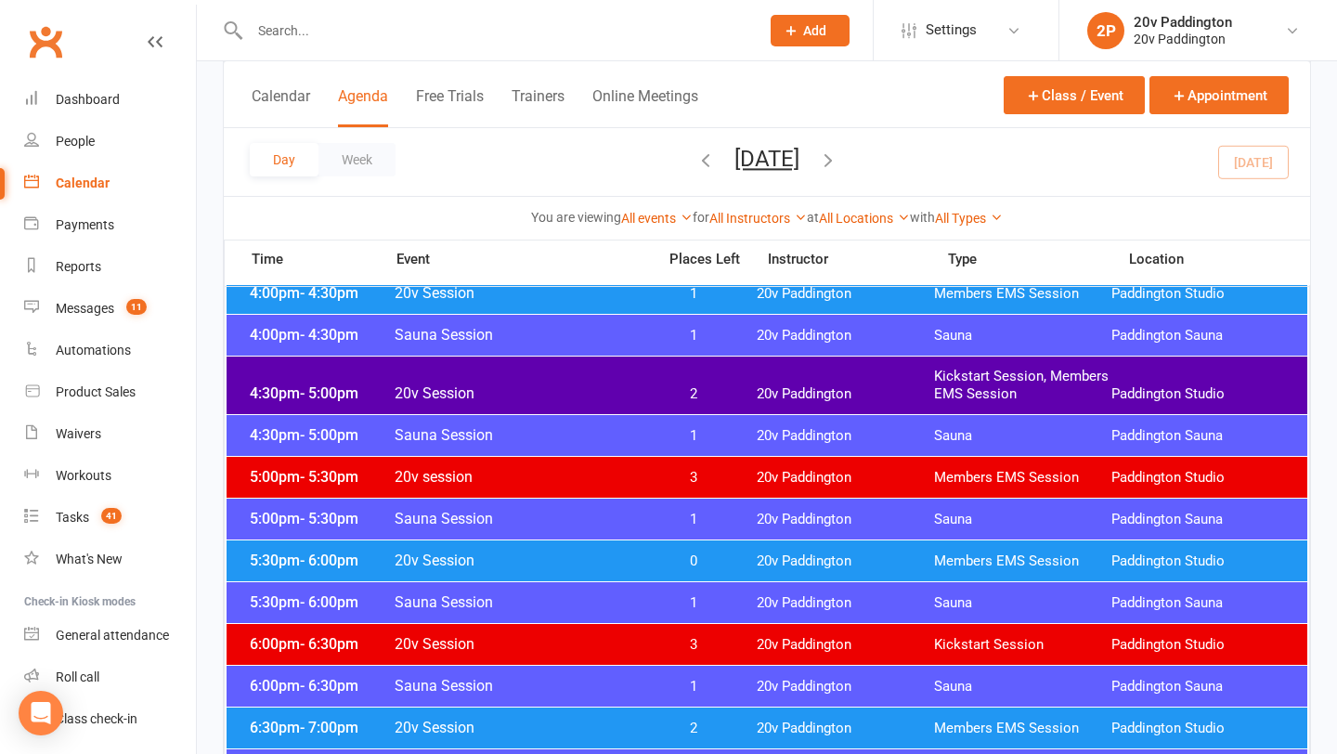
scroll to position [1699, 0]
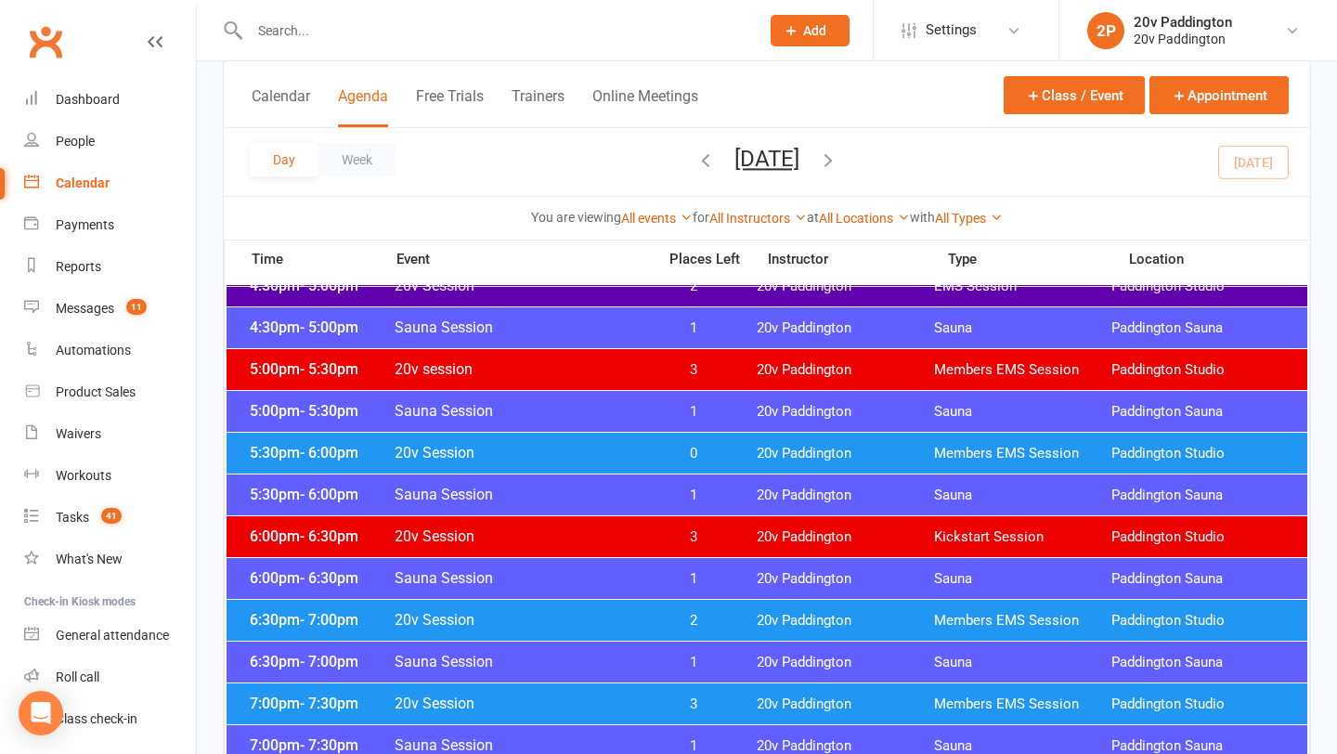
click at [645, 447] on span "0" at bounding box center [693, 454] width 97 height 18
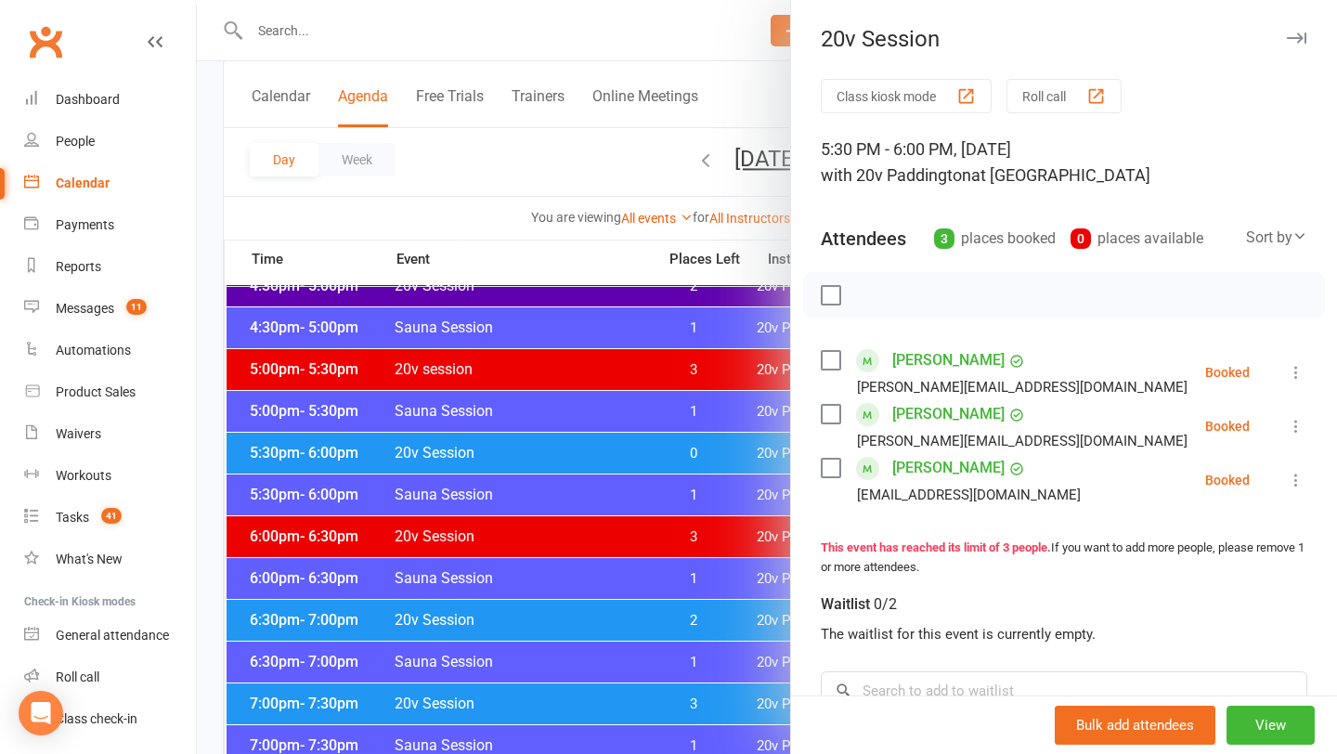
click at [644, 447] on div at bounding box center [767, 377] width 1140 height 754
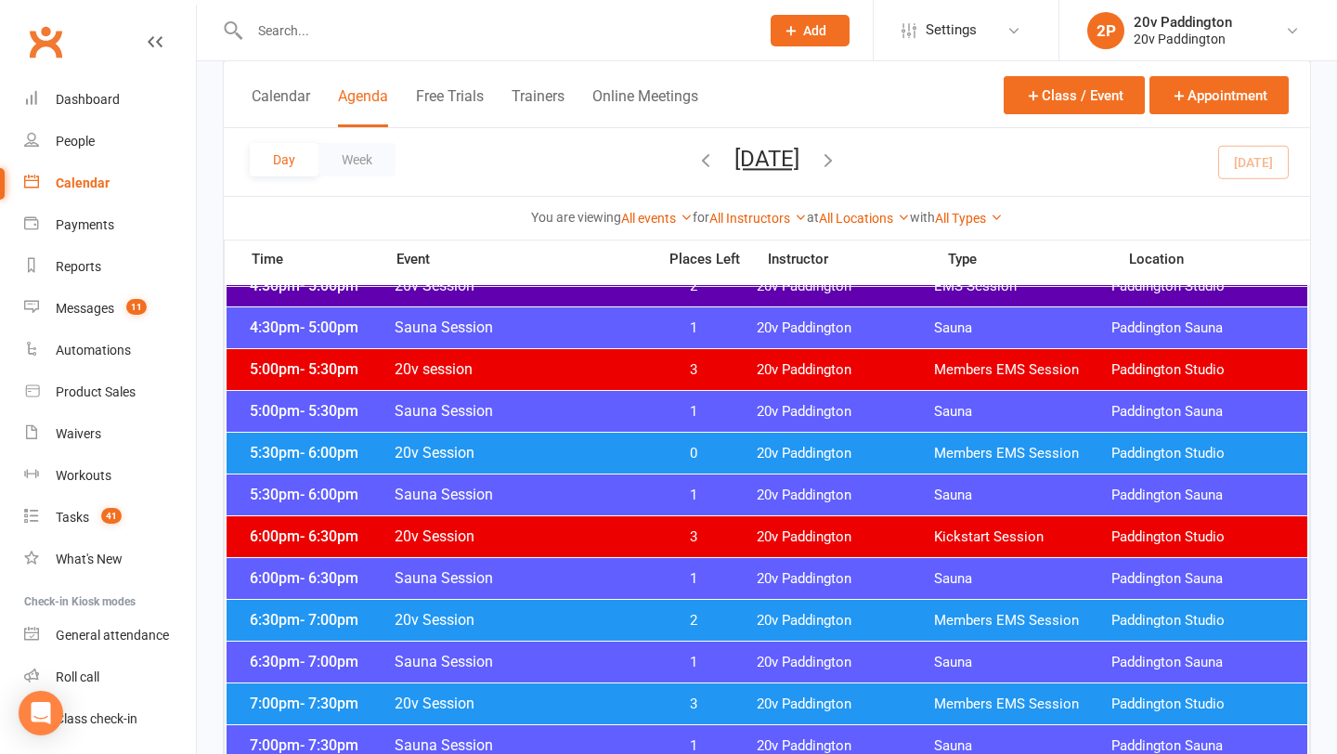
click at [708, 615] on span "2" at bounding box center [693, 621] width 97 height 18
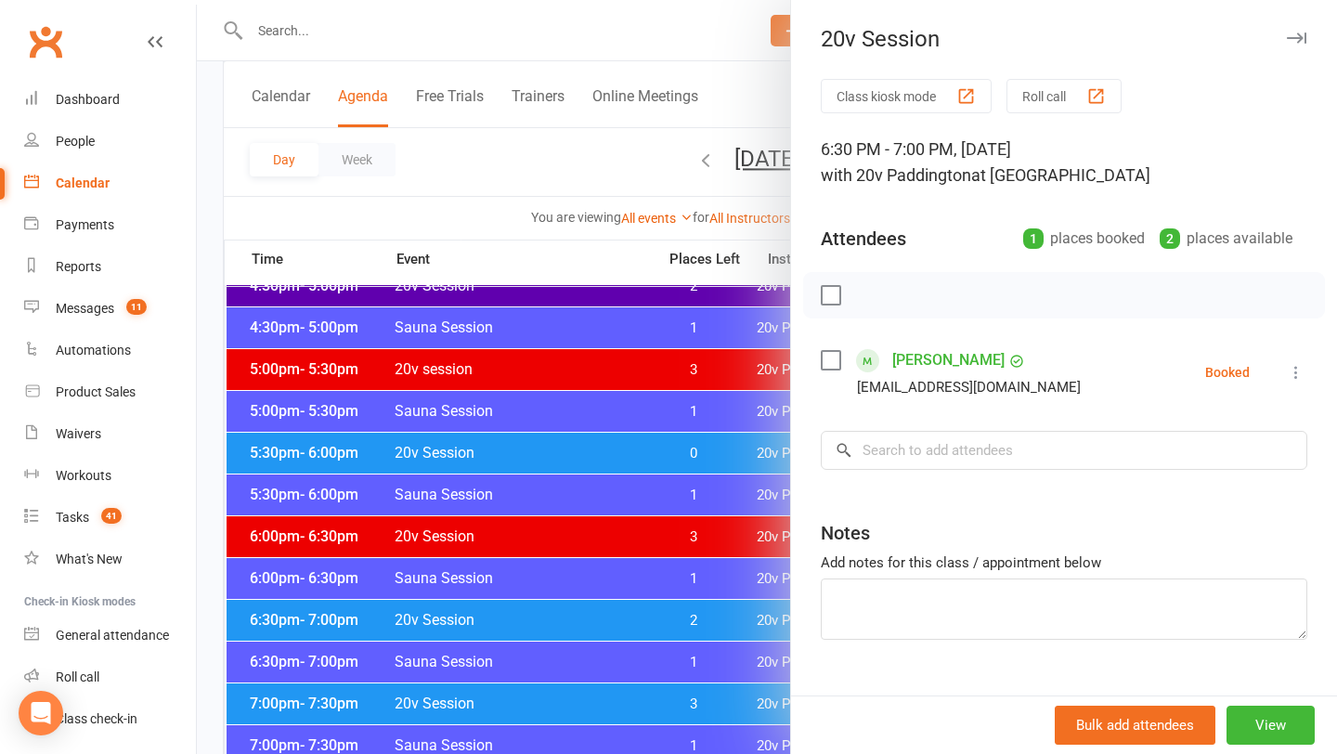
click at [708, 615] on div at bounding box center [767, 377] width 1140 height 754
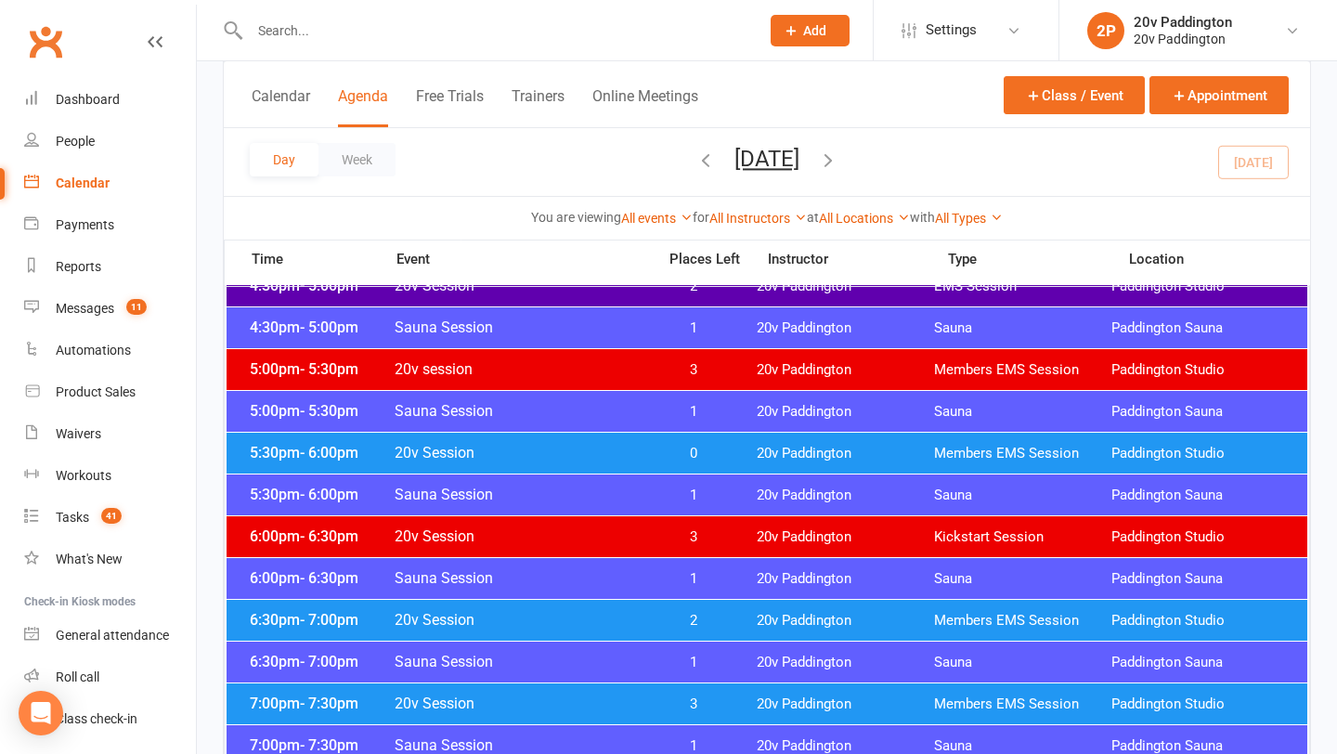
click at [799, 167] on button "[DATE]" at bounding box center [766, 159] width 65 height 26
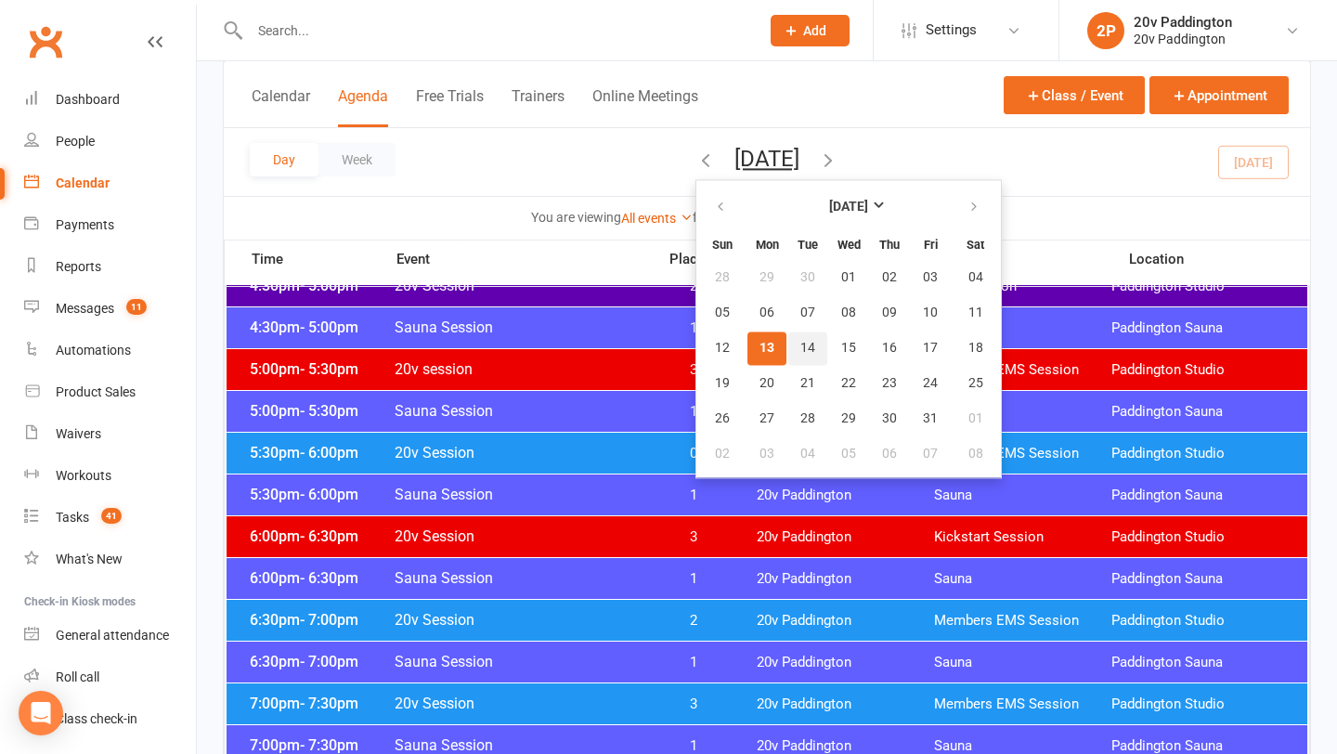
click at [788, 335] on button "14" at bounding box center [807, 347] width 39 height 33
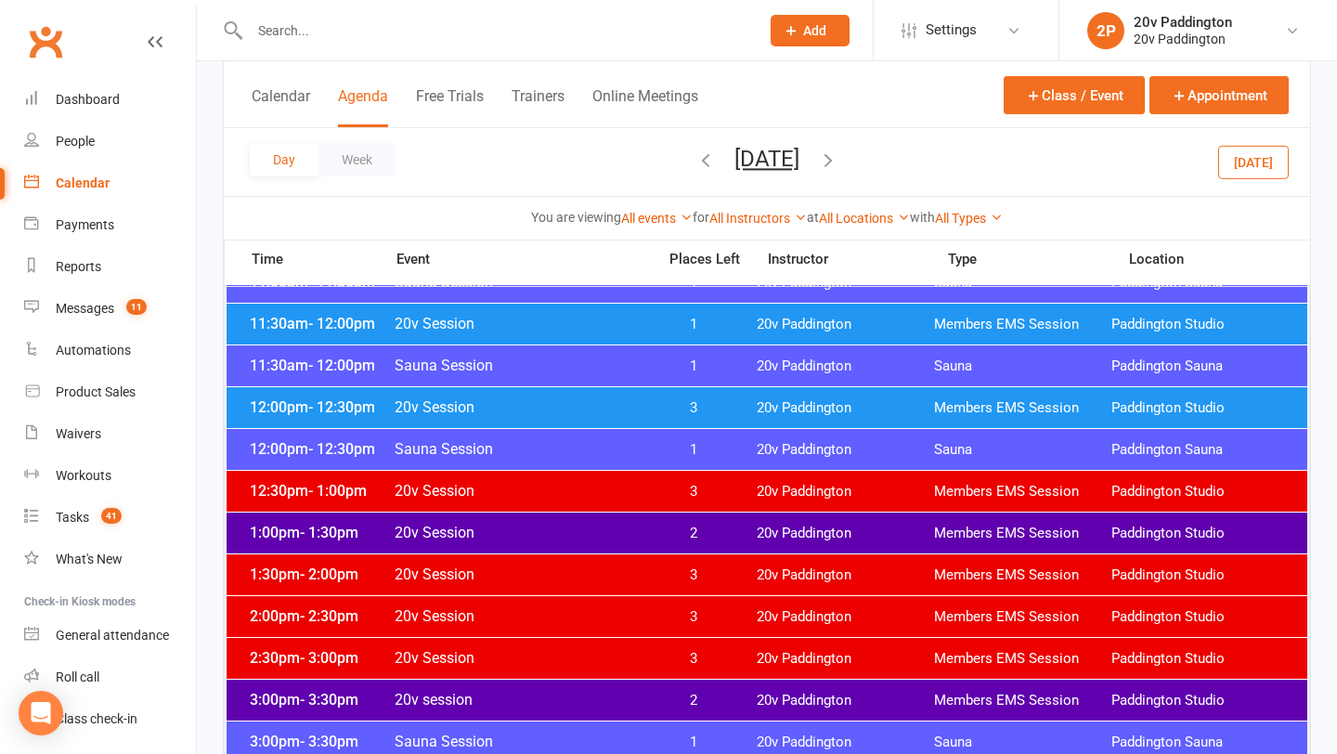
scroll to position [985, 0]
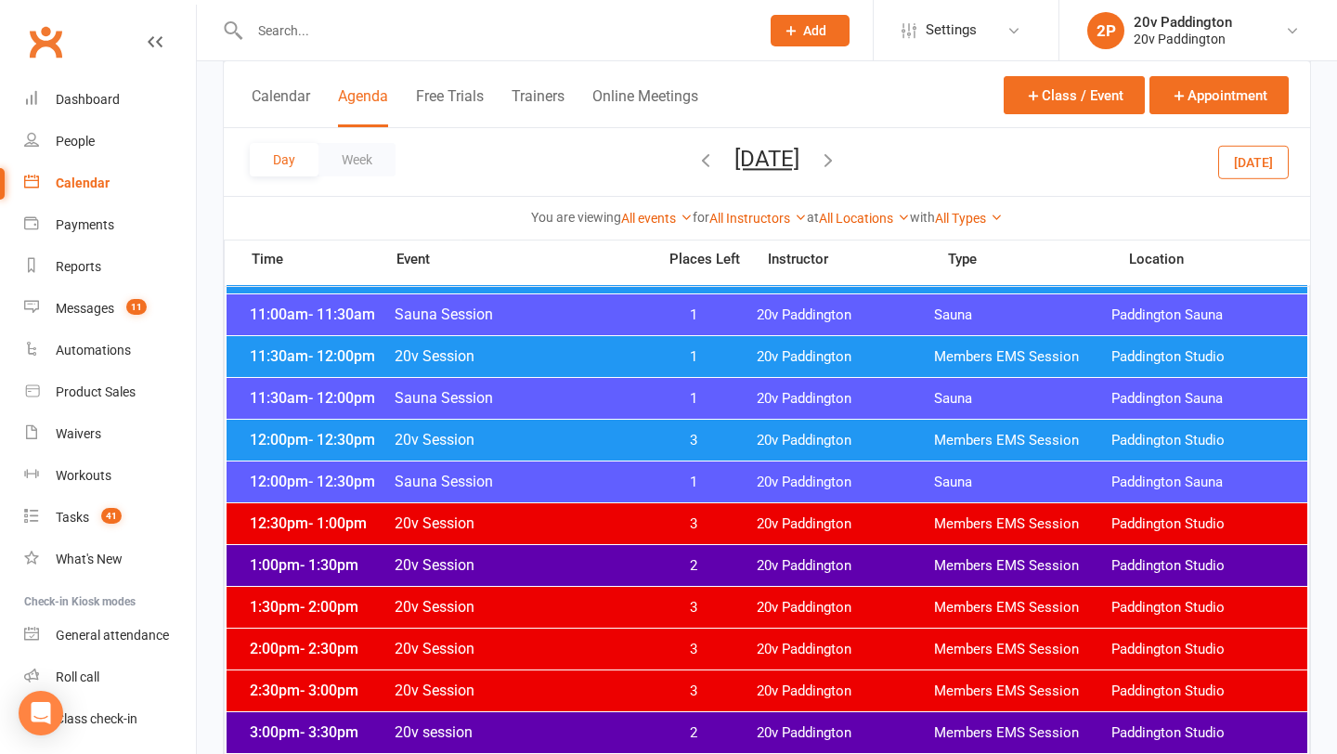
click at [719, 348] on span "1" at bounding box center [693, 357] width 97 height 18
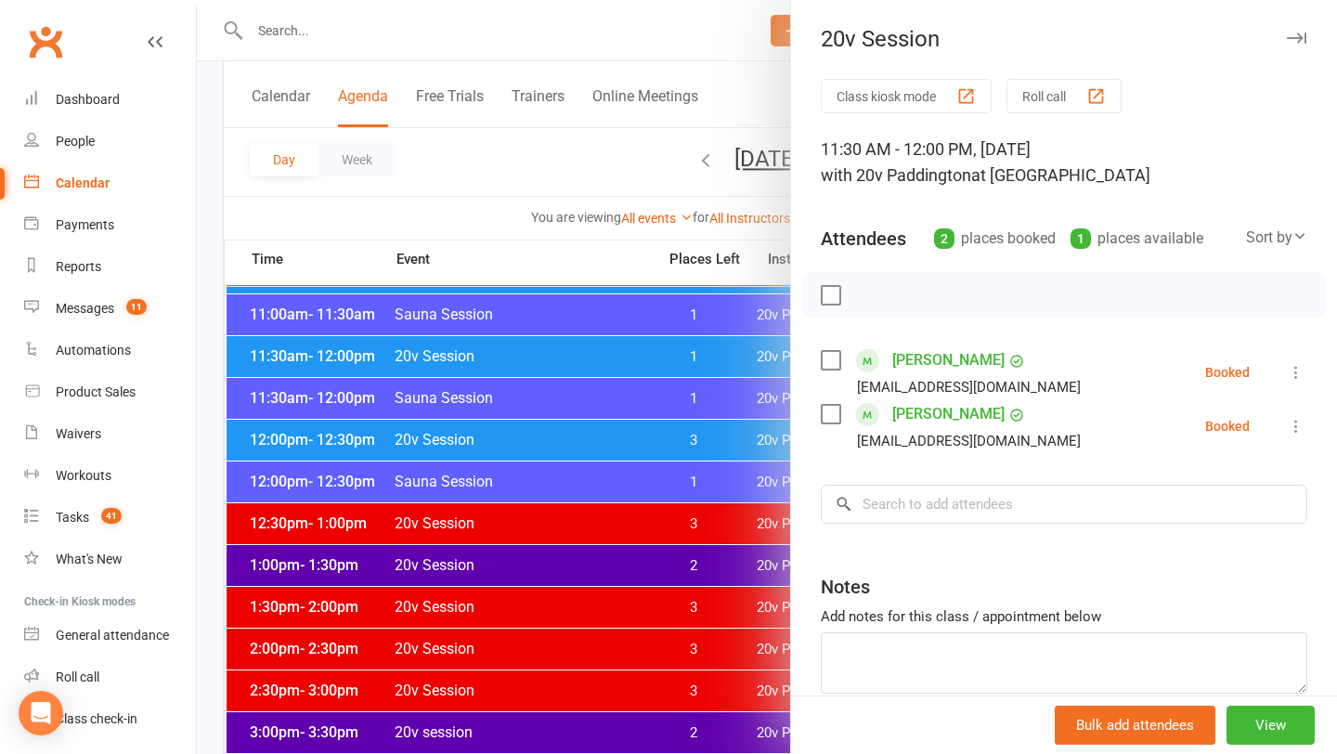
click at [719, 347] on div at bounding box center [767, 377] width 1140 height 754
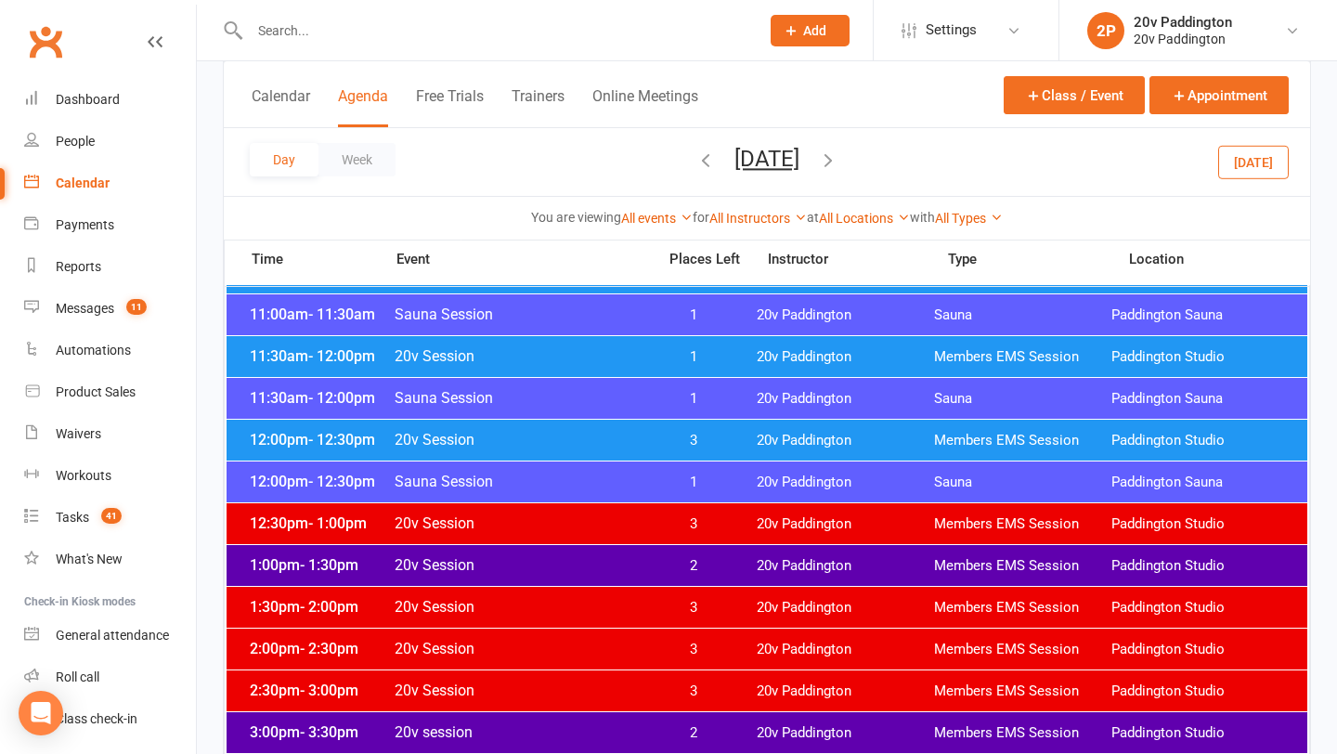
click at [689, 561] on span "2" at bounding box center [693, 566] width 97 height 18
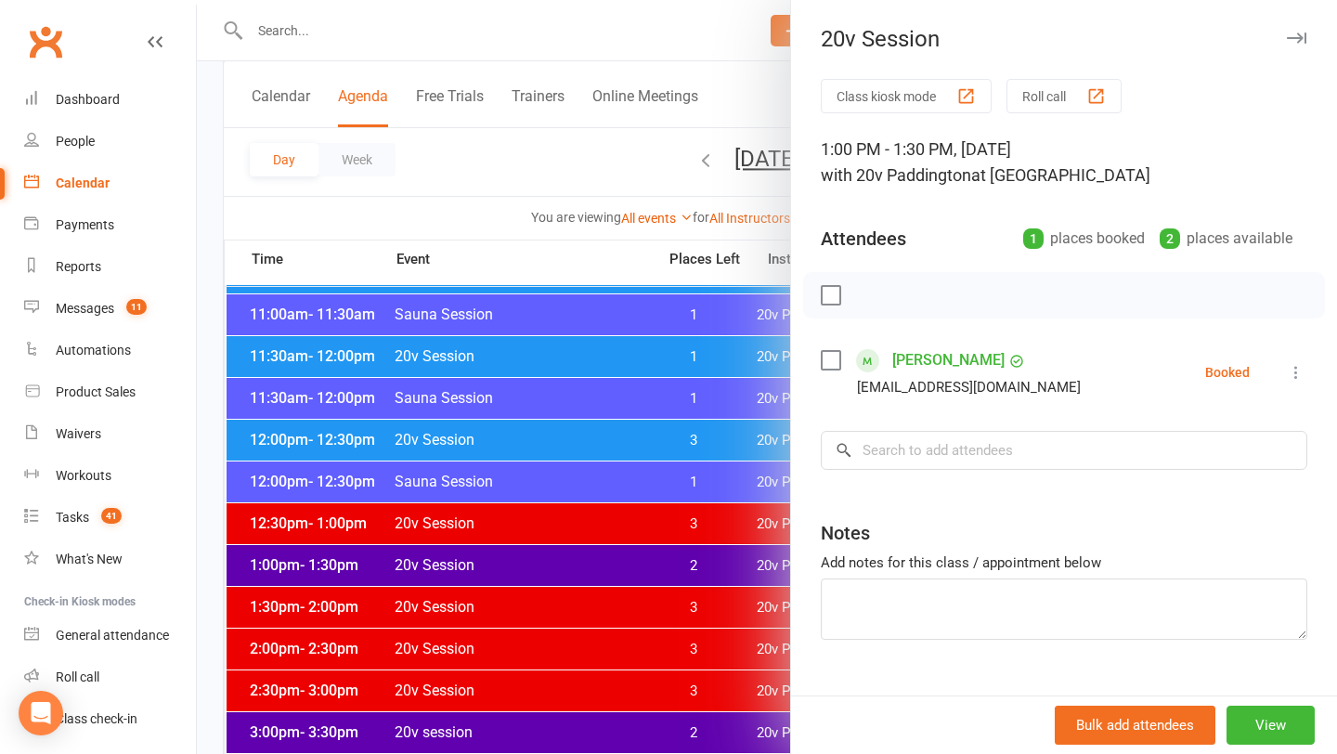
click at [645, 563] on div at bounding box center [767, 377] width 1140 height 754
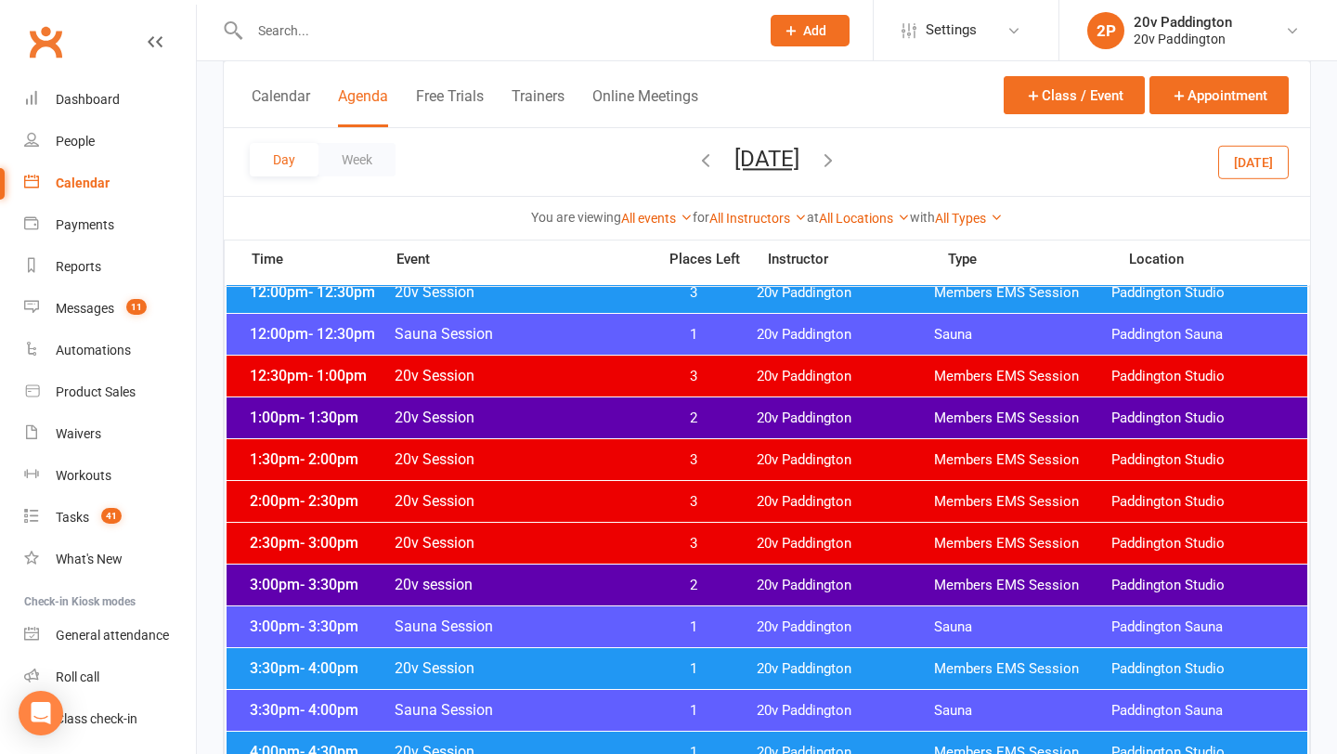
scroll to position [1180, 0]
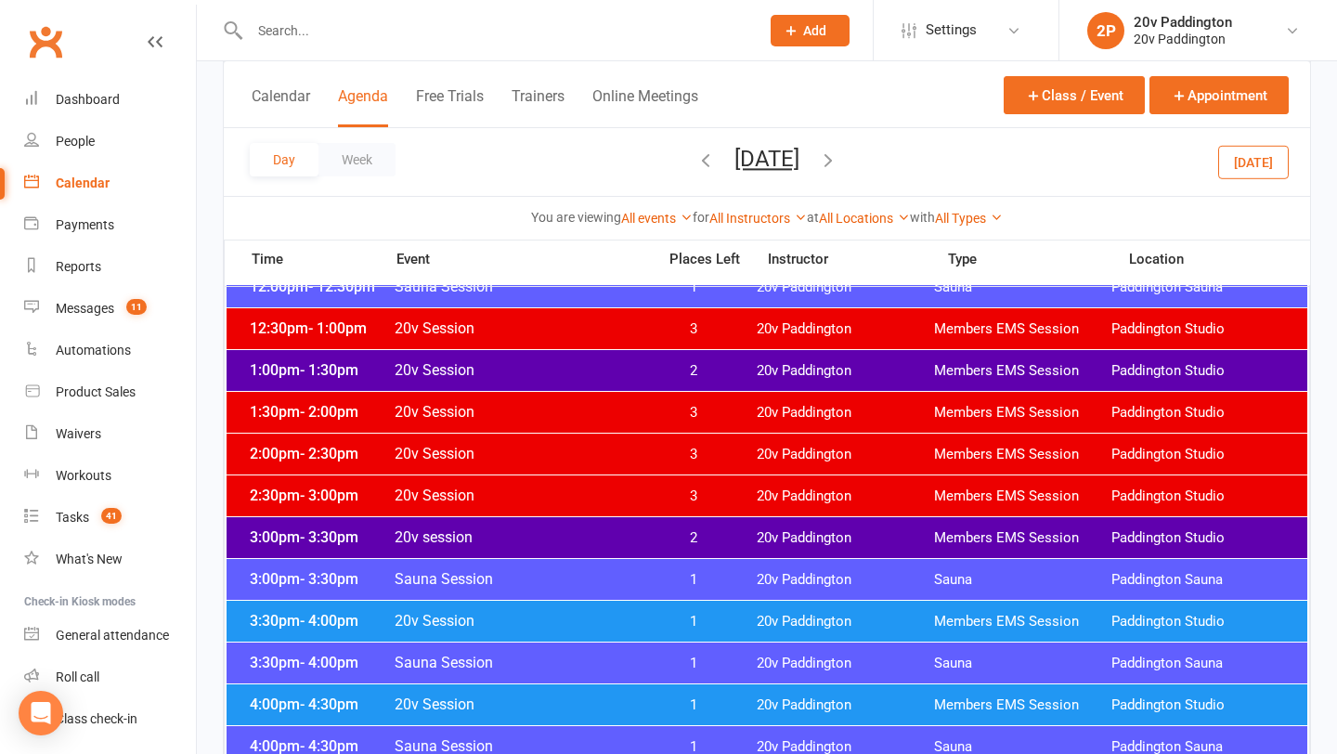
click at [625, 533] on span "20v session" at bounding box center [520, 537] width 252 height 18
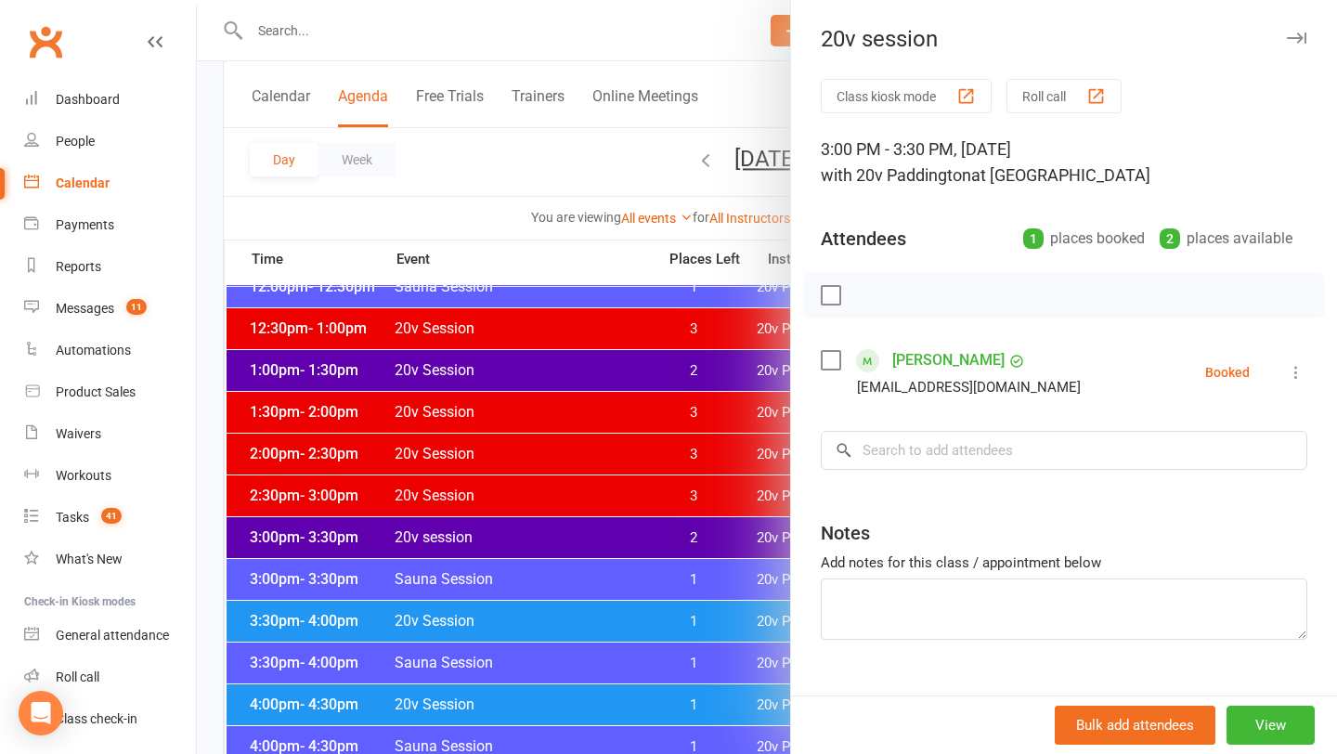
click at [624, 533] on div at bounding box center [767, 377] width 1140 height 754
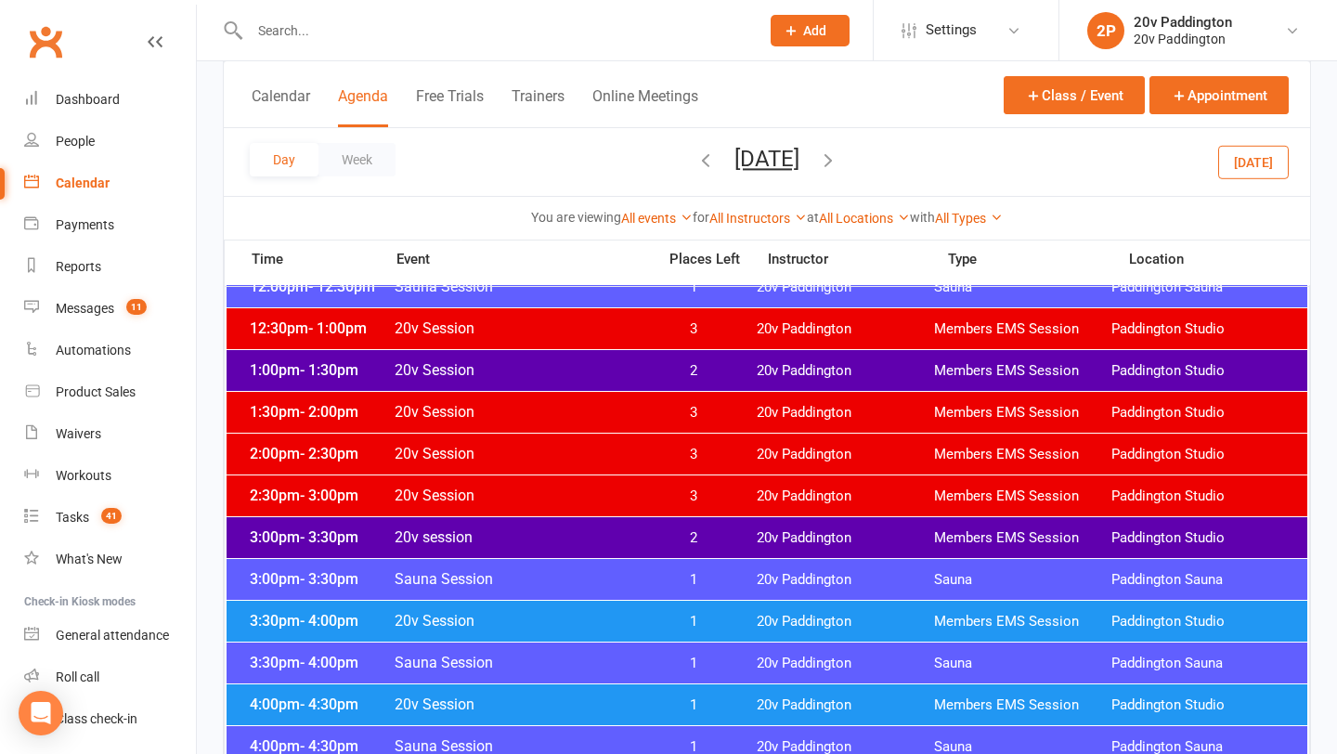
click at [683, 619] on span "1" at bounding box center [693, 622] width 97 height 18
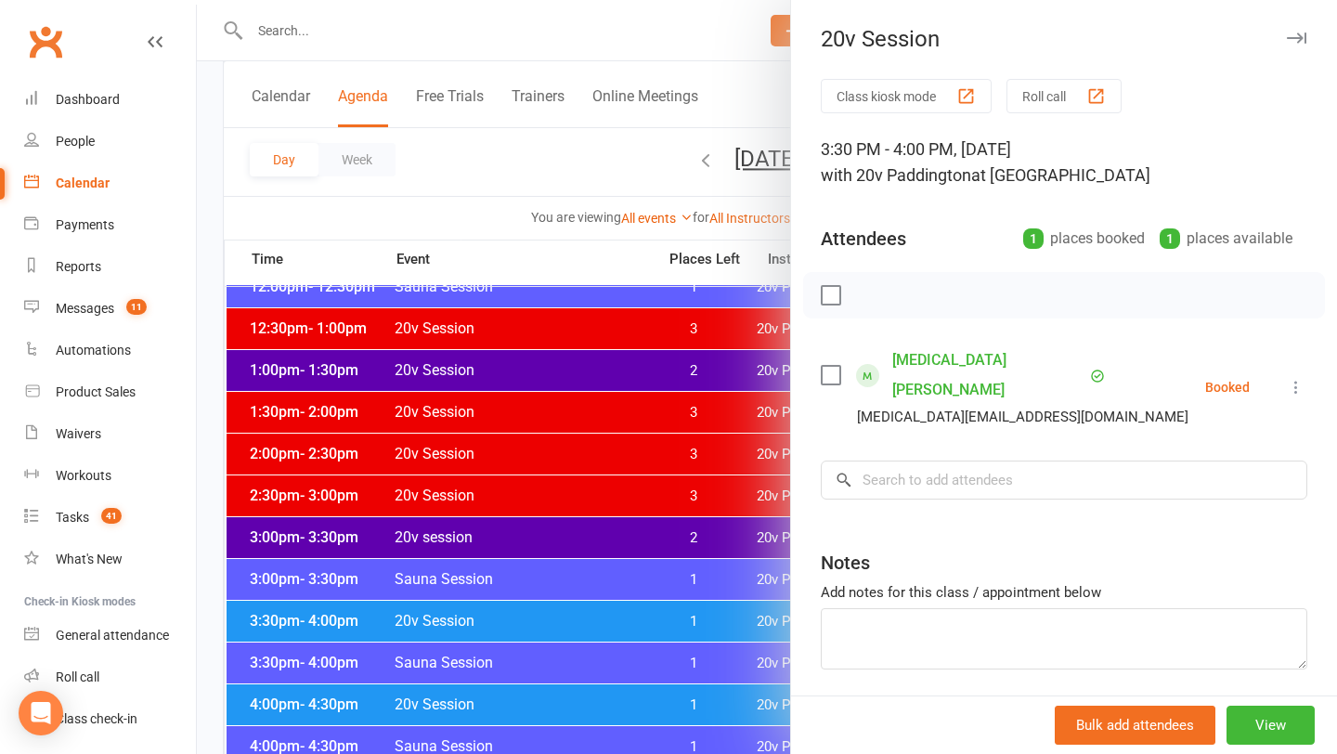
click at [683, 618] on div at bounding box center [767, 377] width 1140 height 754
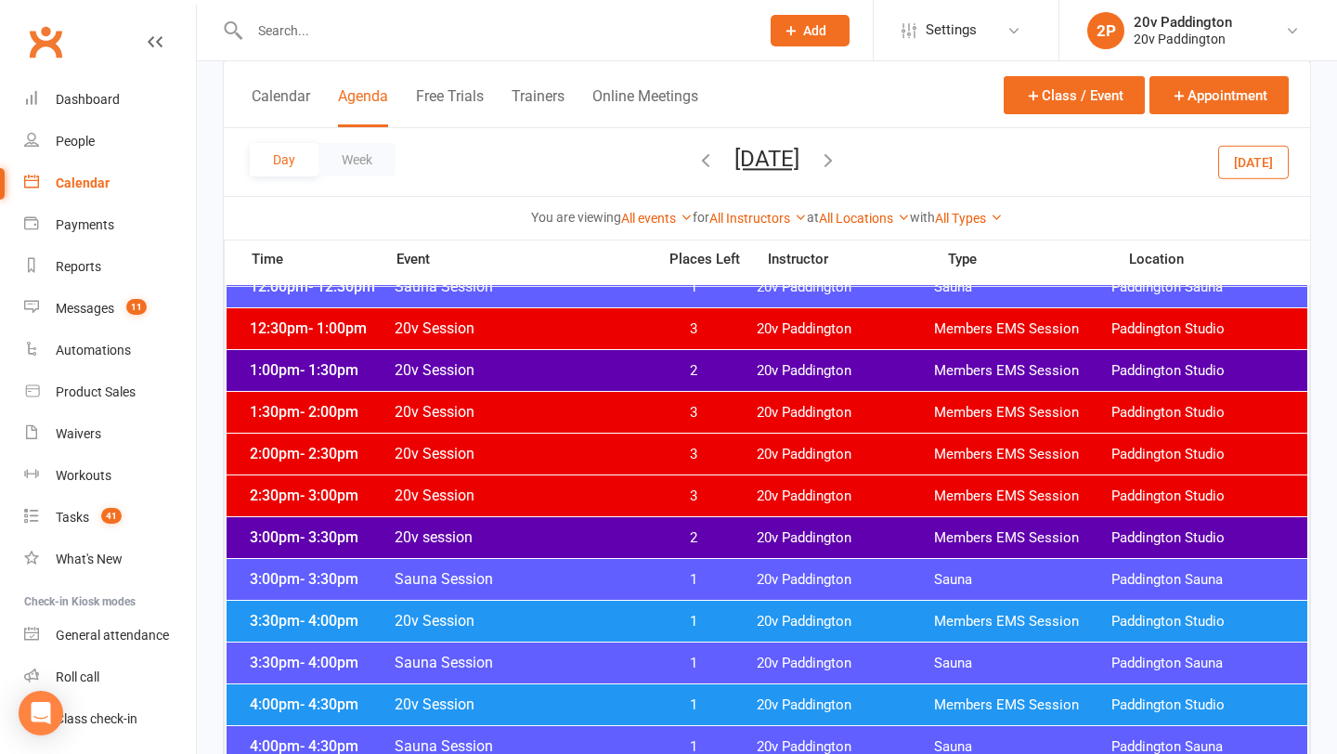
click at [708, 715] on div "4:00pm - 4:30pm 20v Session 1 20v Paddington Members EMS Session [GEOGRAPHIC_DA…" at bounding box center [767, 704] width 1081 height 41
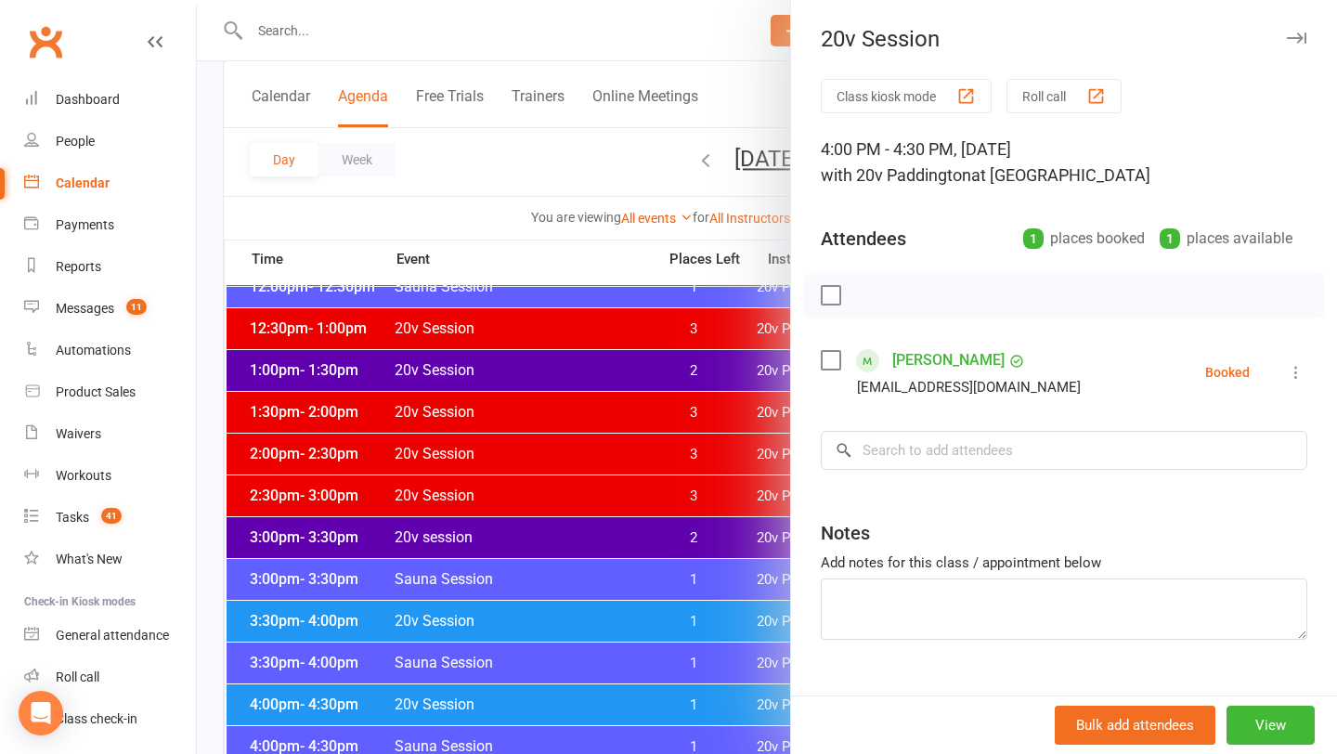
click at [697, 689] on div at bounding box center [767, 377] width 1140 height 754
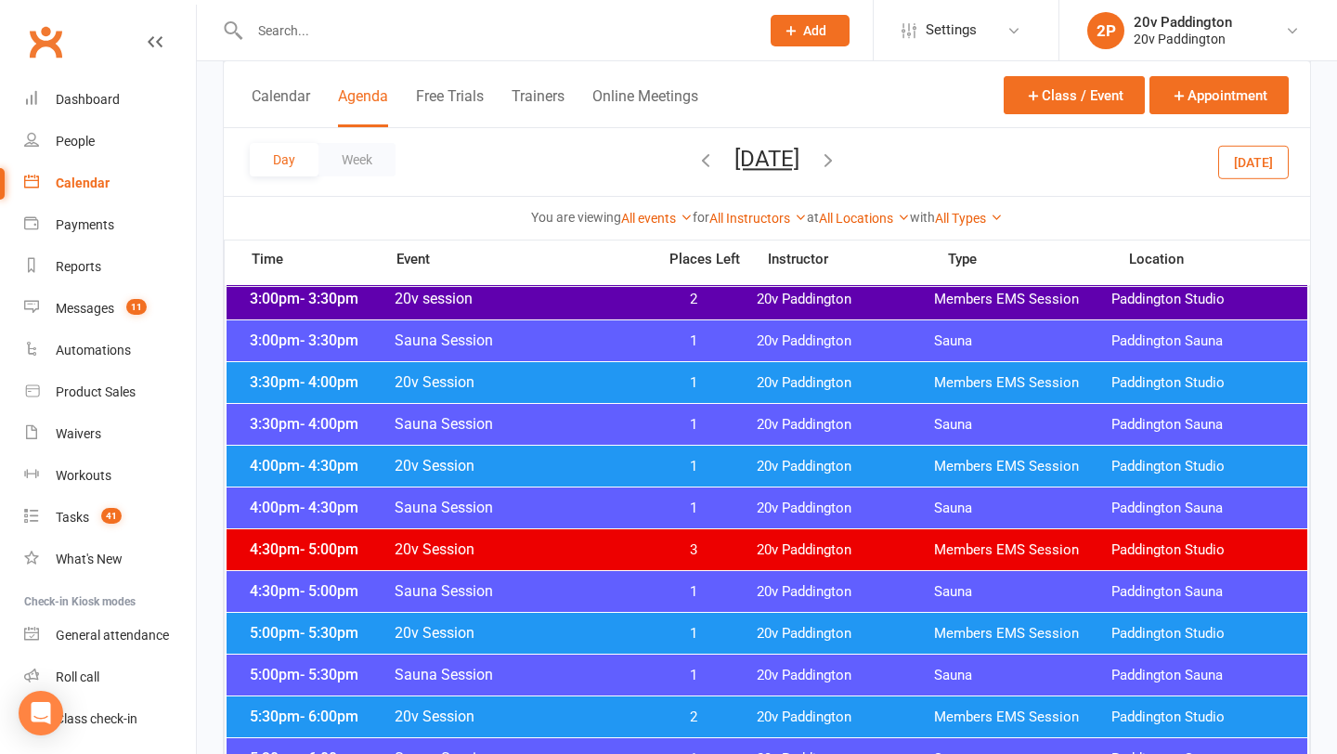
scroll to position [1486, 0]
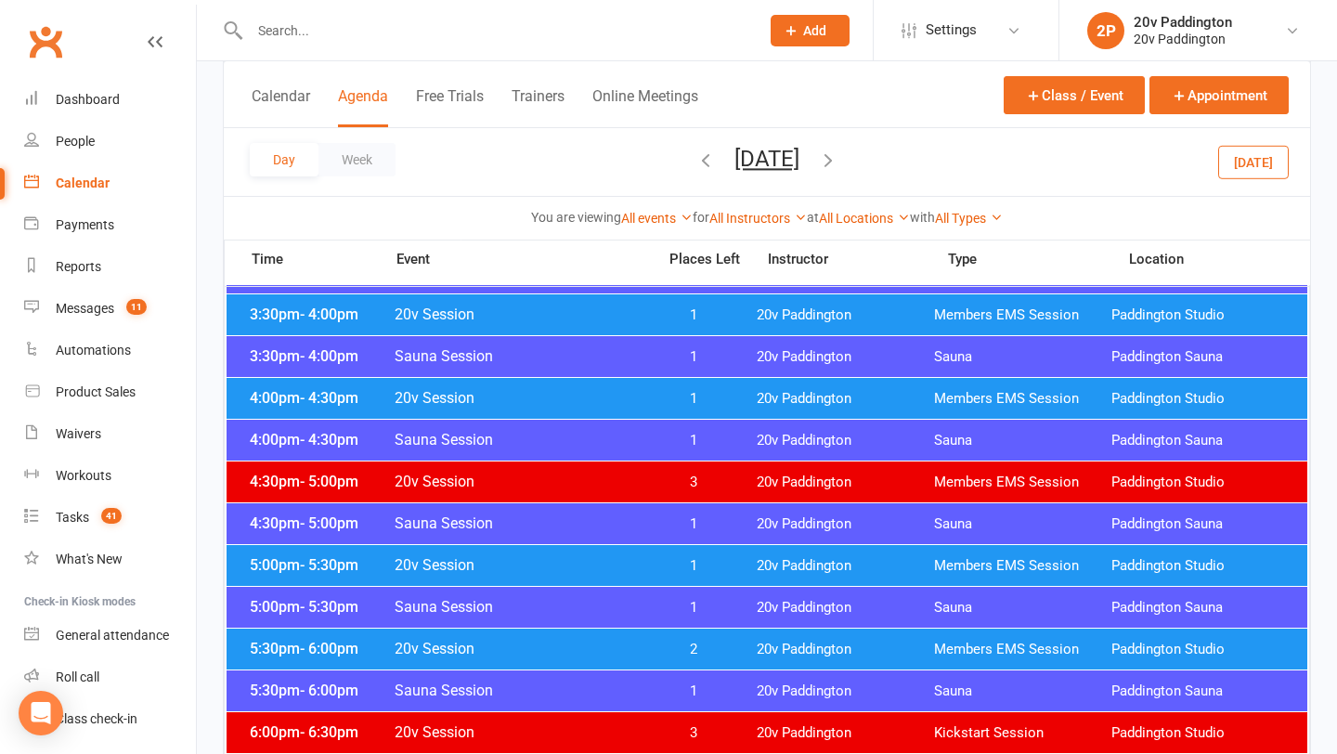
click at [692, 558] on span "1" at bounding box center [693, 566] width 97 height 18
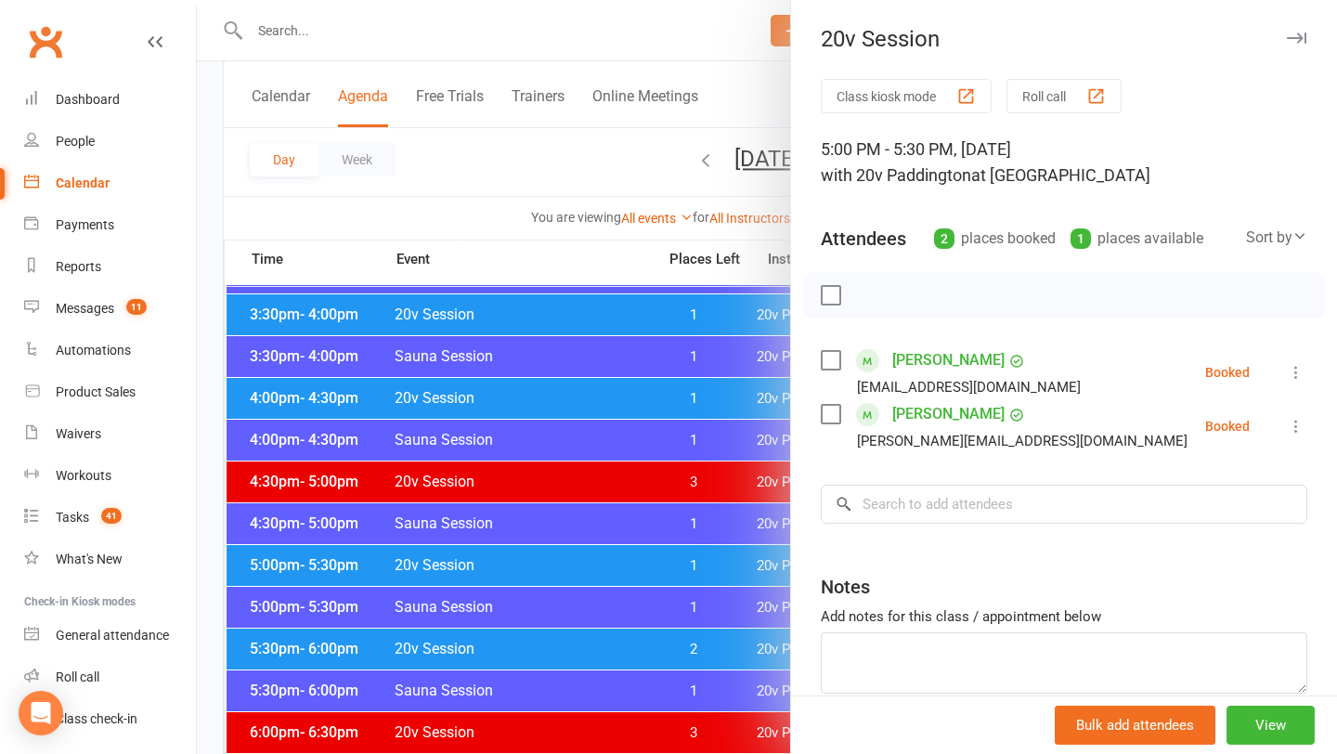
click at [689, 561] on div at bounding box center [767, 377] width 1140 height 754
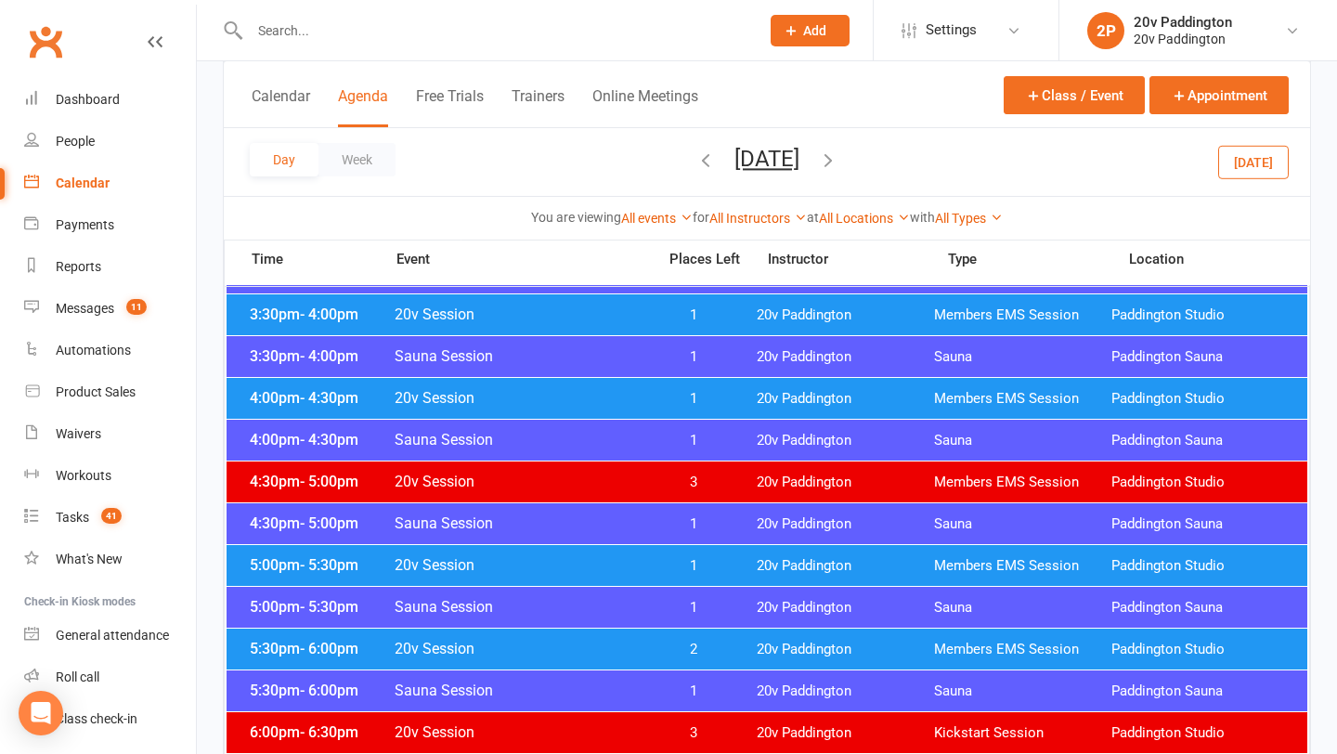
click at [694, 649] on span "2" at bounding box center [693, 650] width 97 height 18
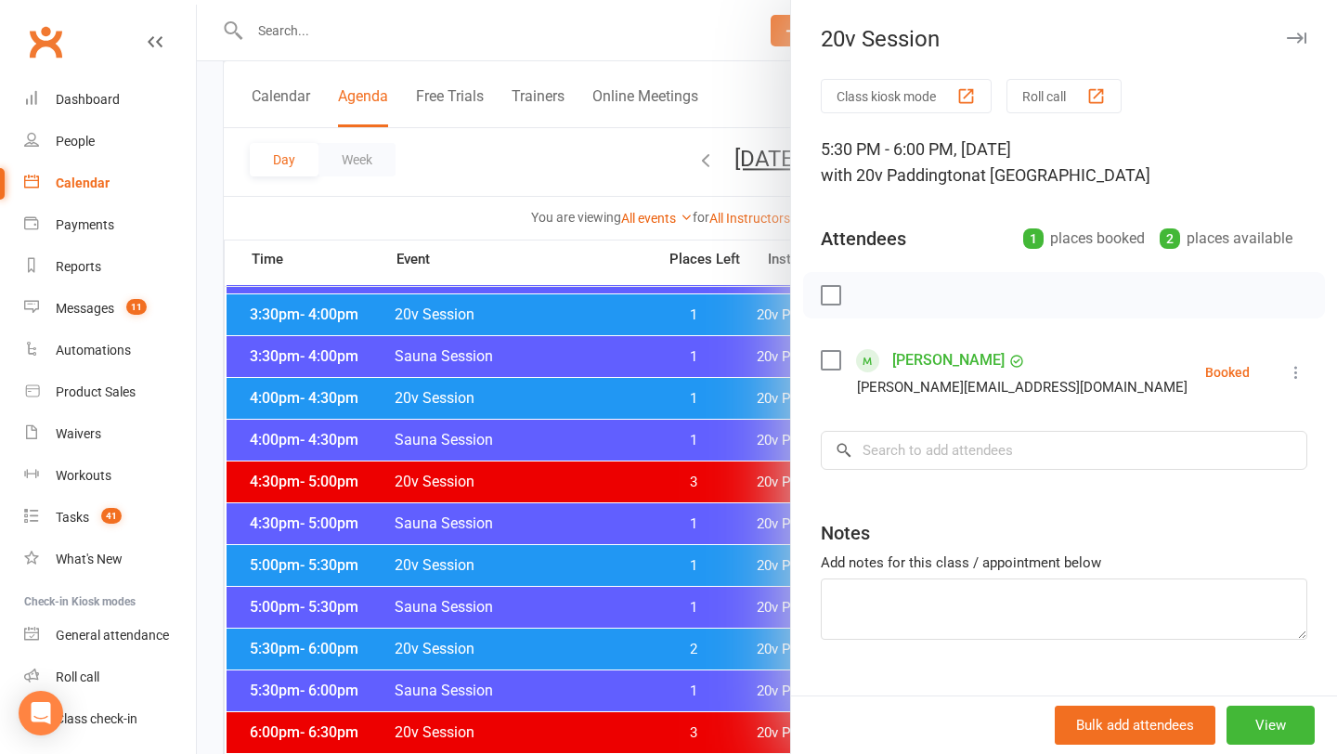
click at [694, 649] on div at bounding box center [767, 377] width 1140 height 754
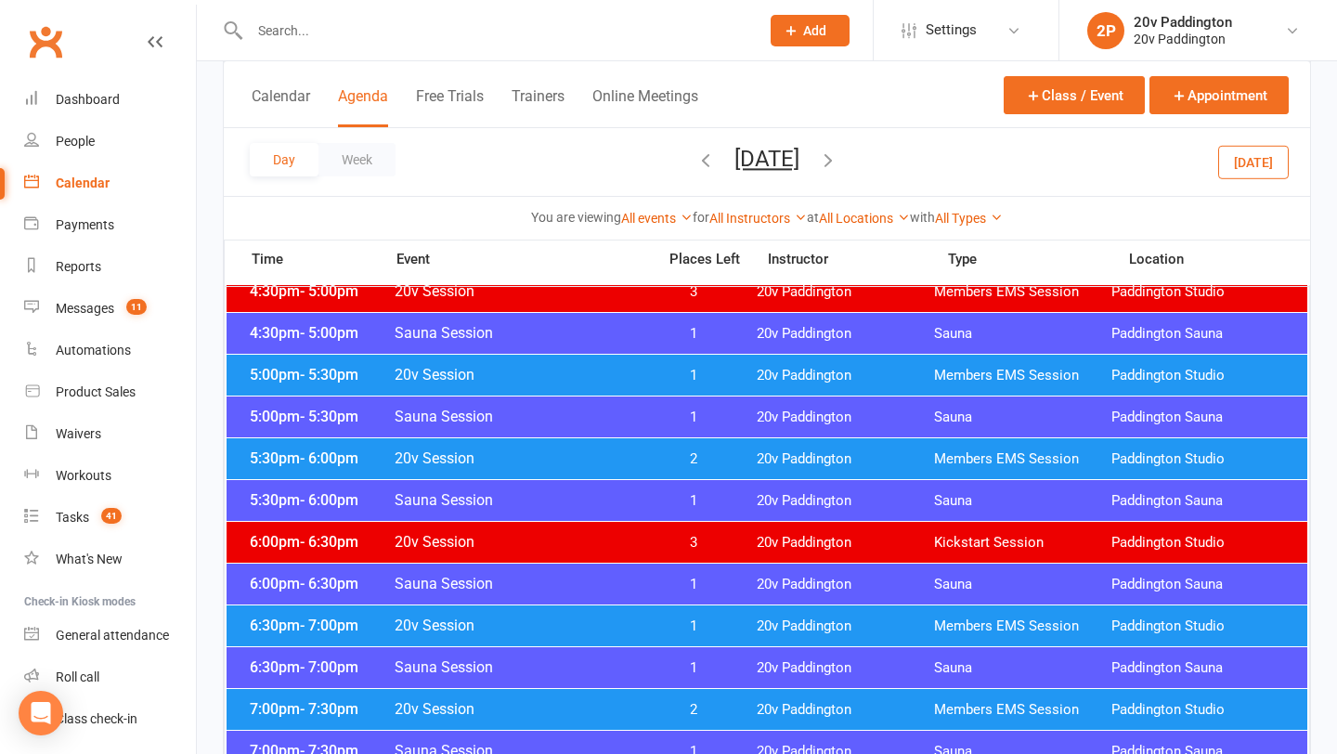
scroll to position [1773, 0]
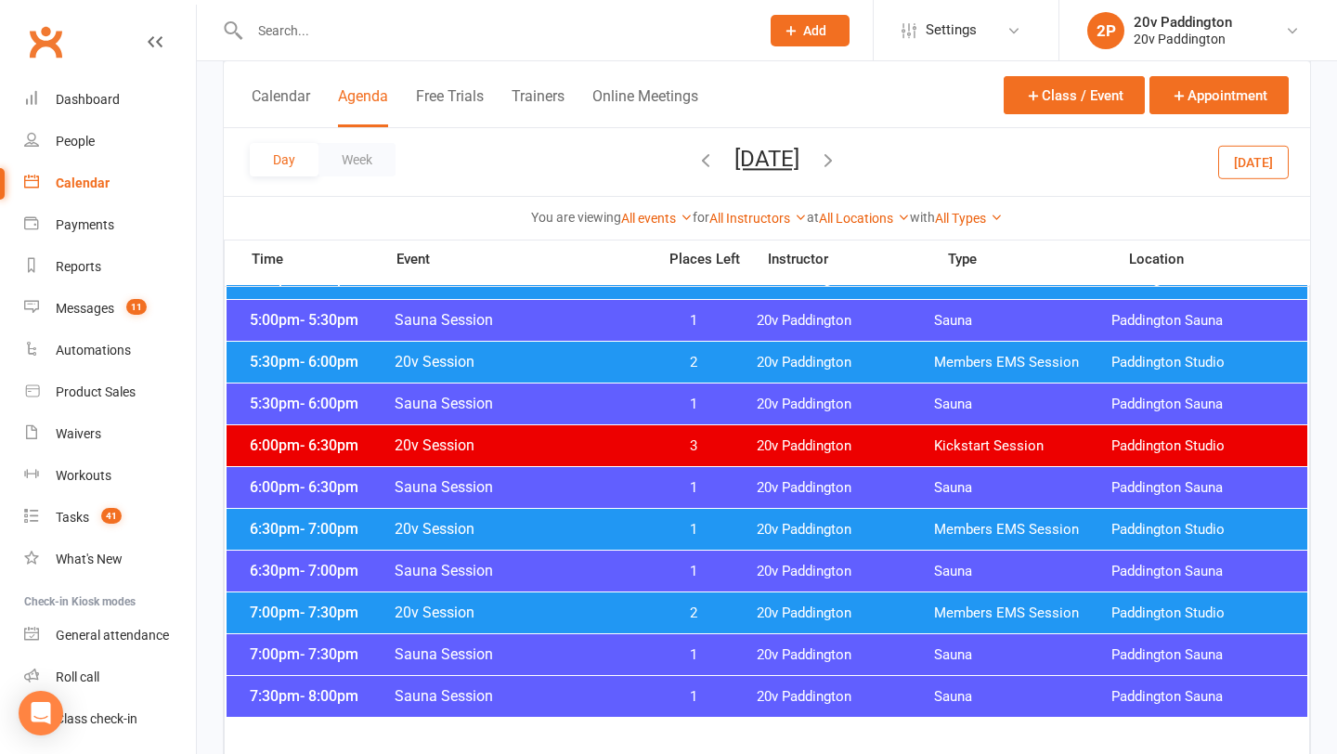
click at [706, 524] on span "1" at bounding box center [693, 530] width 97 height 18
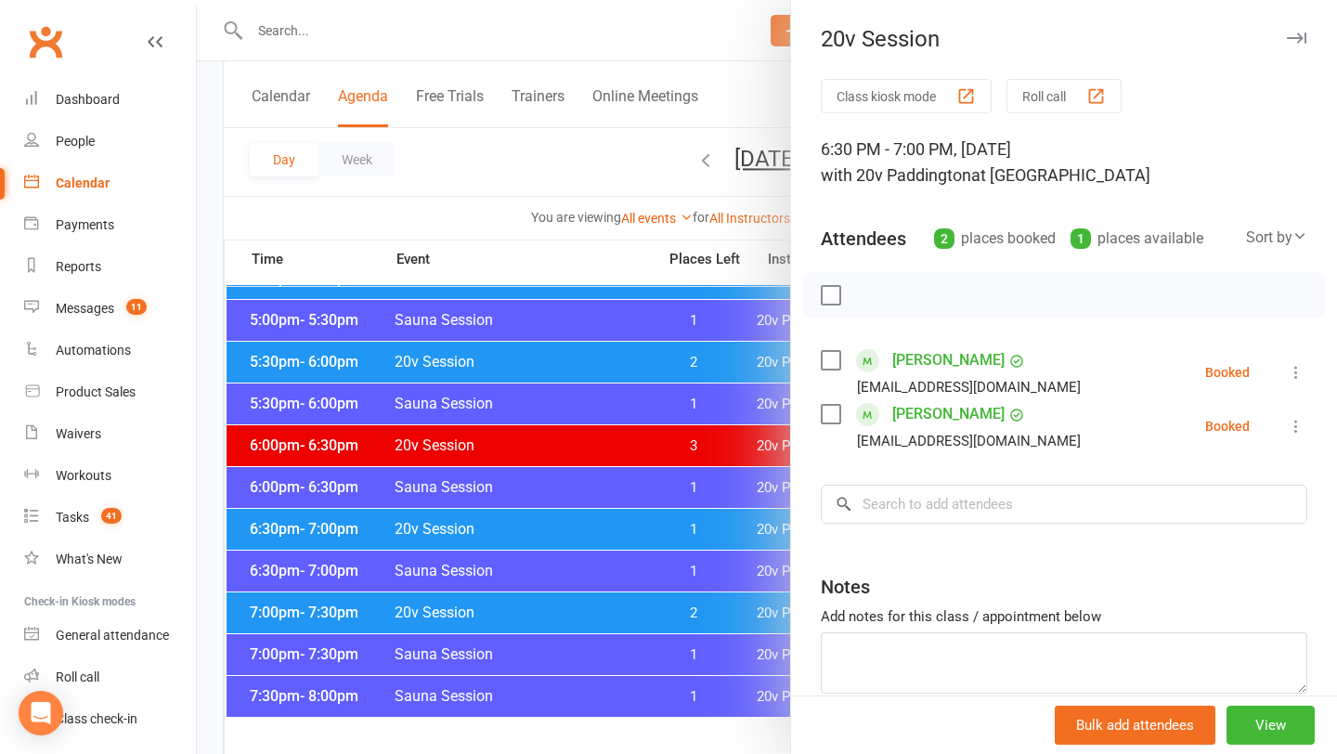
click at [699, 543] on div at bounding box center [767, 377] width 1140 height 754
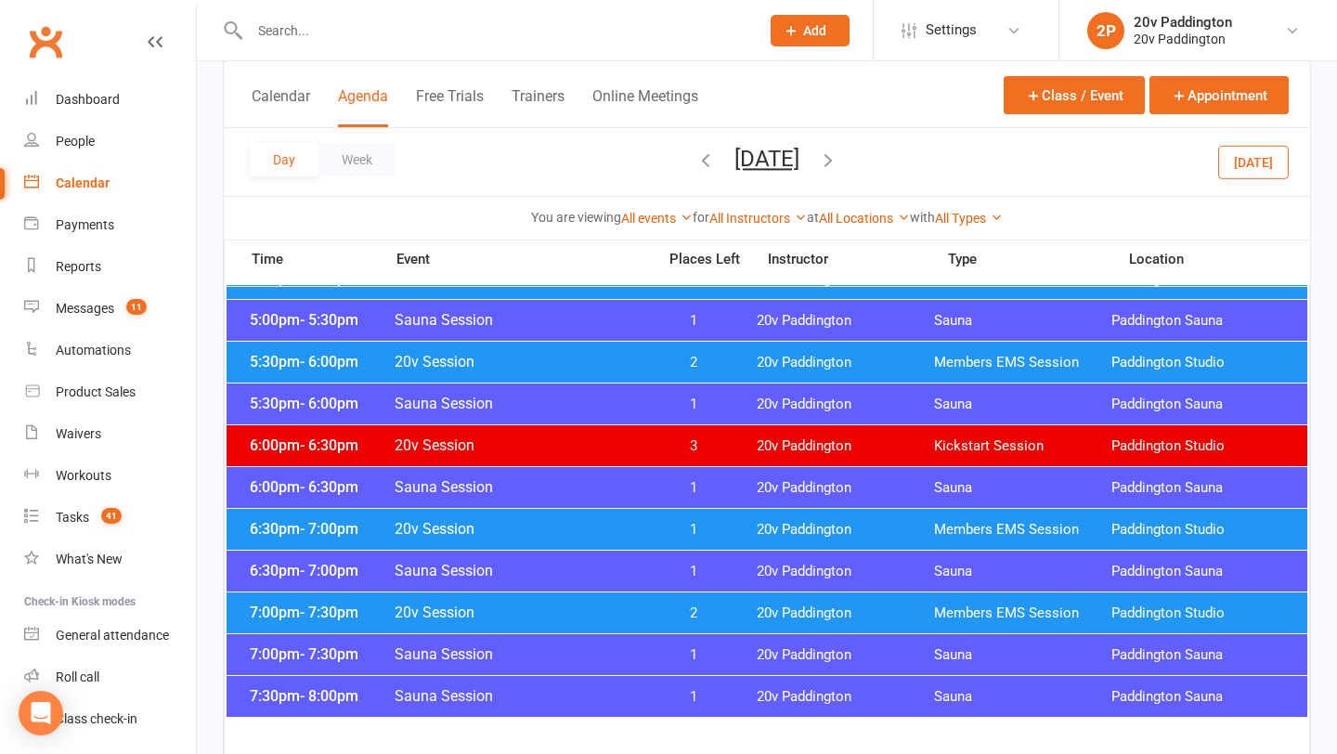
click at [714, 626] on div "7:00pm - 7:30pm 20v Session 2 20v Paddington Members EMS Session [GEOGRAPHIC_DA…" at bounding box center [767, 612] width 1081 height 41
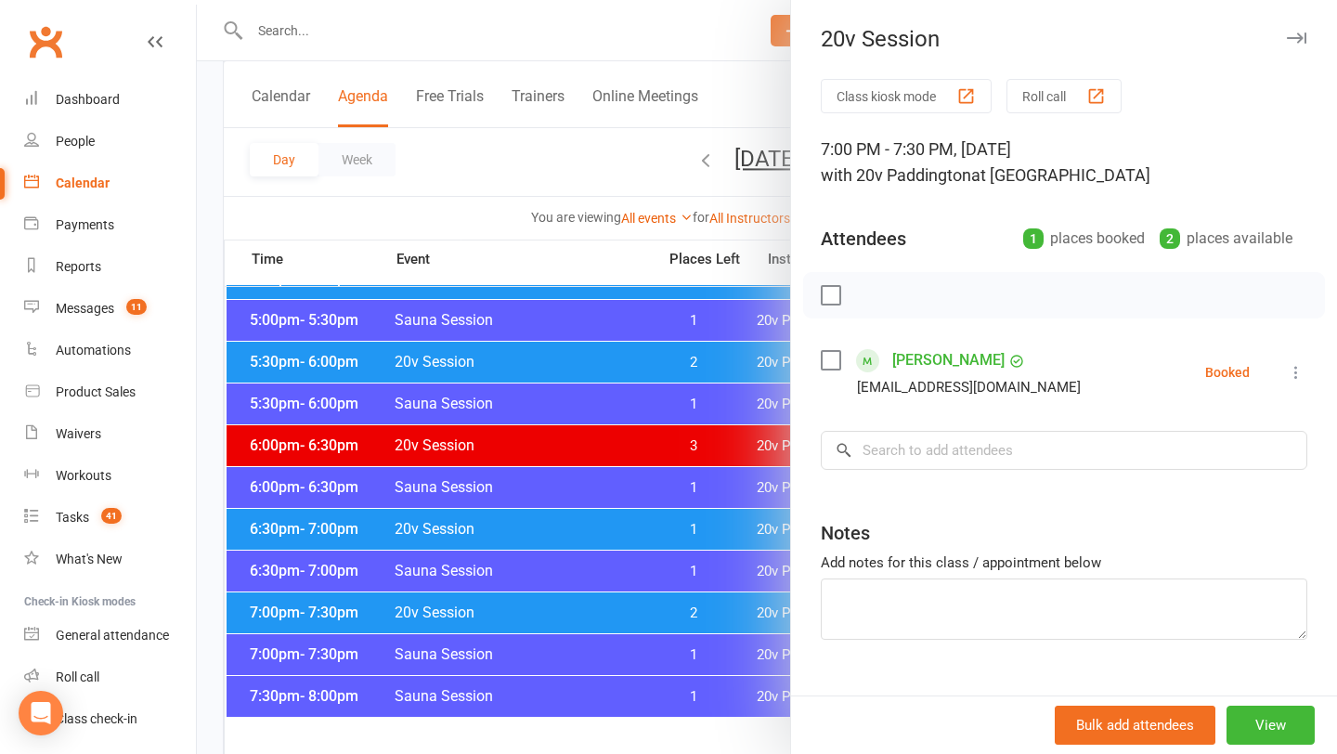
click at [714, 626] on div at bounding box center [767, 377] width 1140 height 754
